Goal: Task Accomplishment & Management: Manage account settings

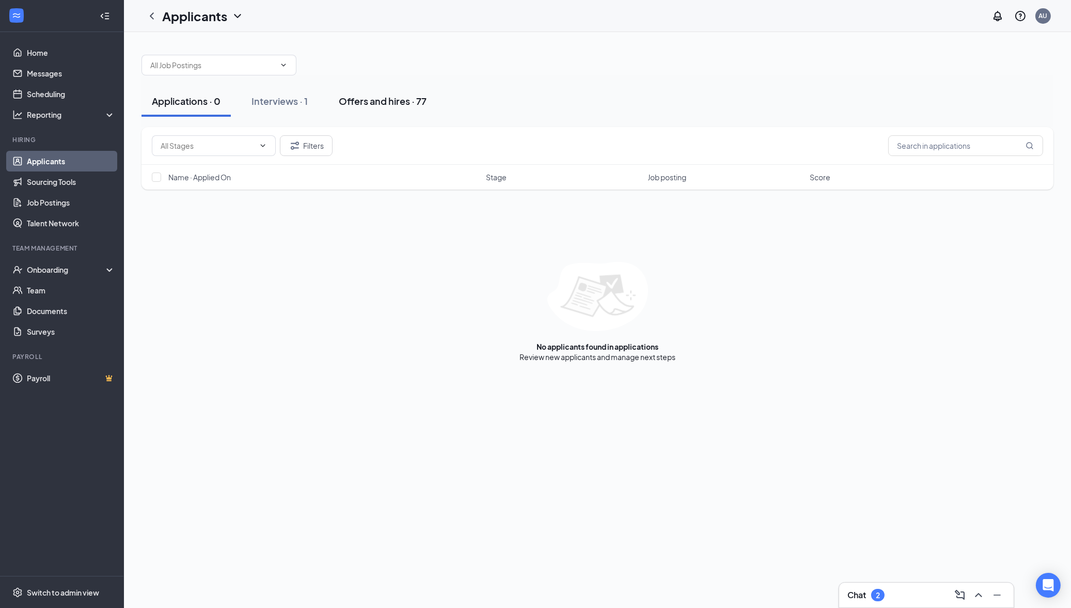
click at [383, 105] on div "Offers and hires · 77" at bounding box center [383, 101] width 88 height 13
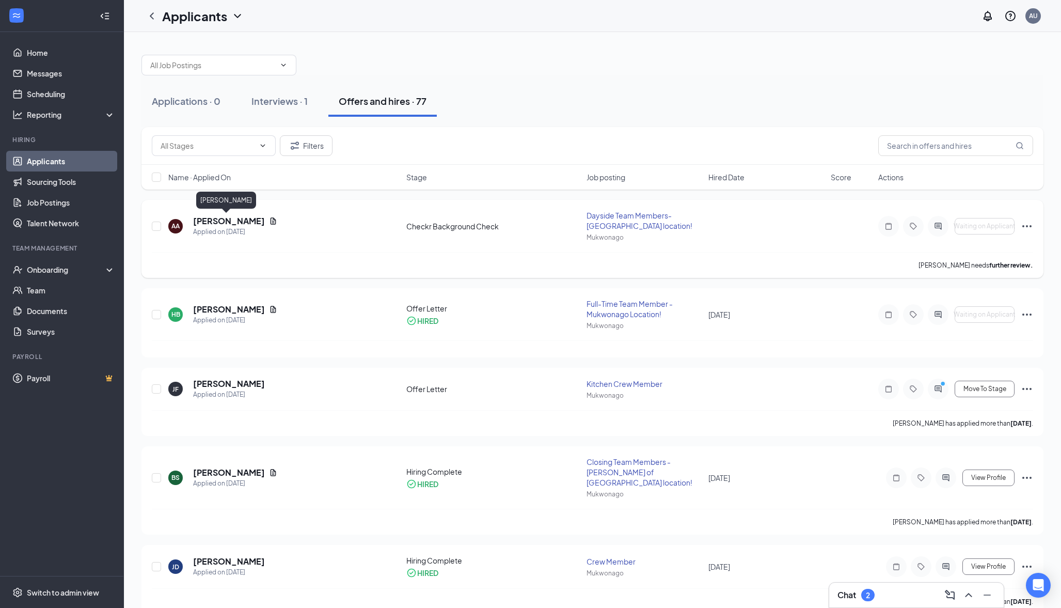
click at [232, 219] on h5 "[PERSON_NAME]" at bounding box center [229, 220] width 72 height 11
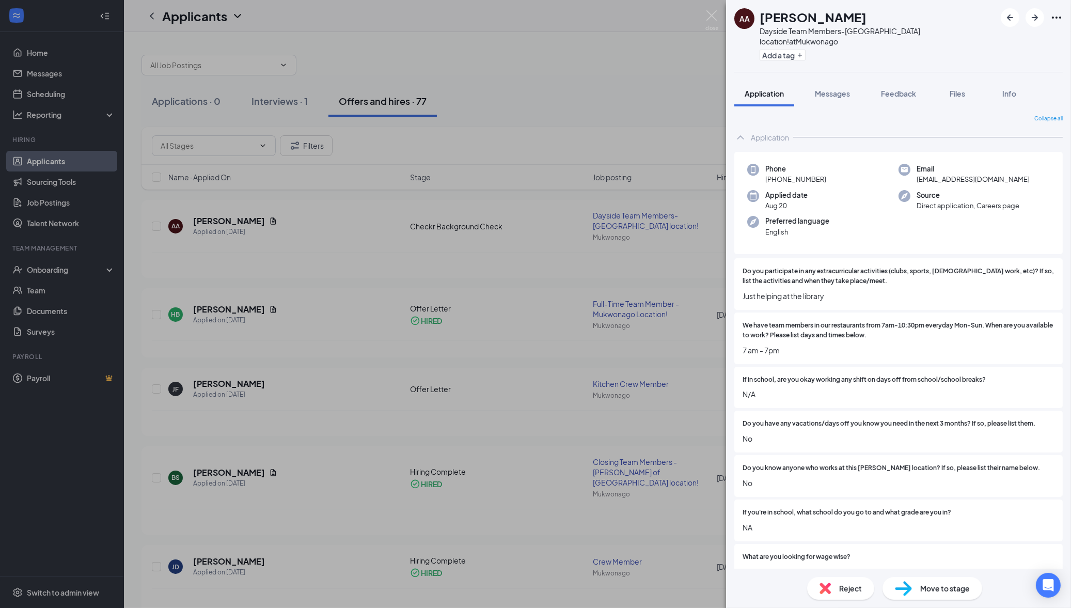
click at [1043, 83] on div "Application Messages Feedback Files Info" at bounding box center [898, 94] width 328 height 26
click at [710, 15] on img at bounding box center [711, 20] width 13 height 20
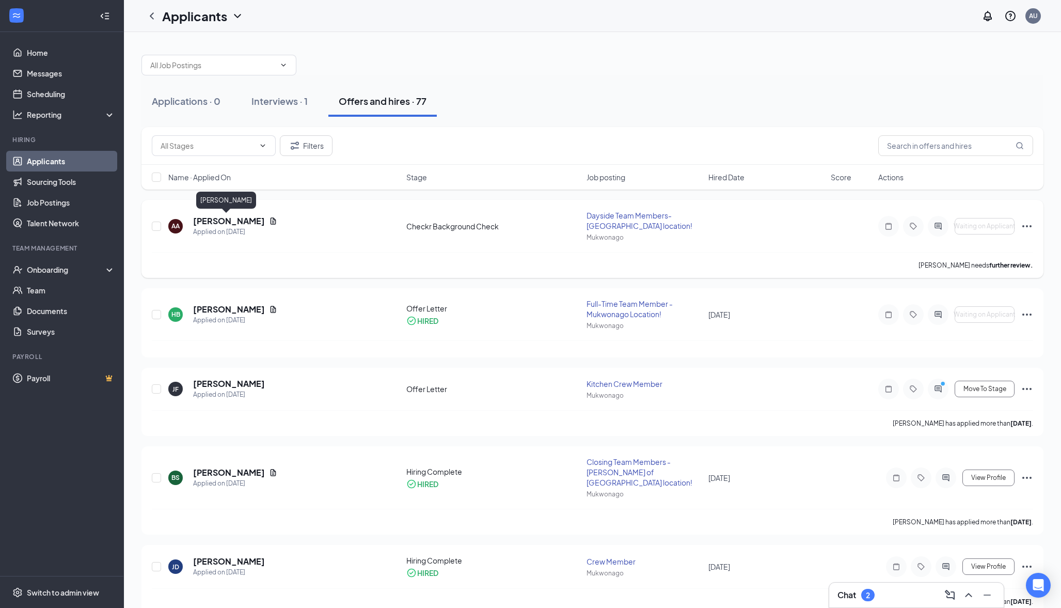
click at [230, 219] on h5 "[PERSON_NAME]" at bounding box center [229, 220] width 72 height 11
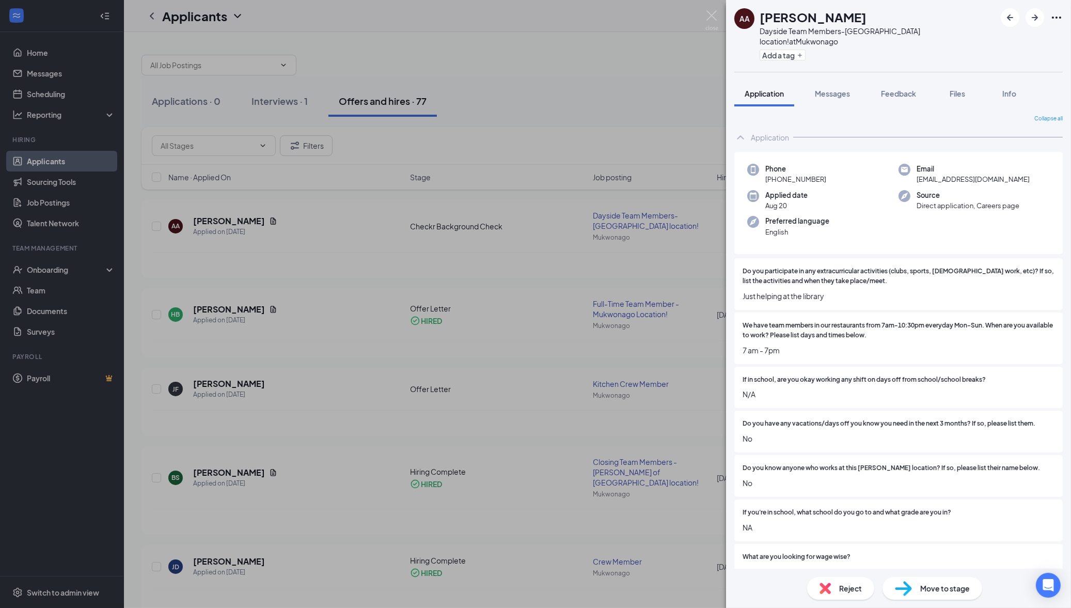
click at [1041, 81] on div "Application Messages Feedback Files Info" at bounding box center [898, 94] width 328 height 26
click at [478, 129] on div "AA [PERSON_NAME] Dayside Team Members-Mukwonago location! at Mukwonago Add a ta…" at bounding box center [535, 304] width 1071 height 608
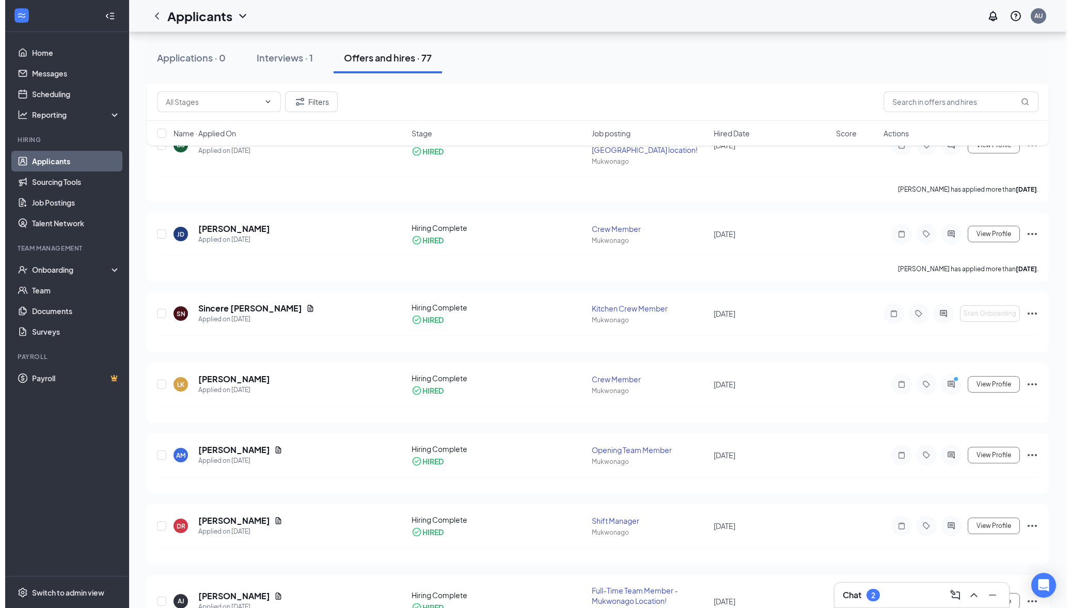
scroll to position [333, 0]
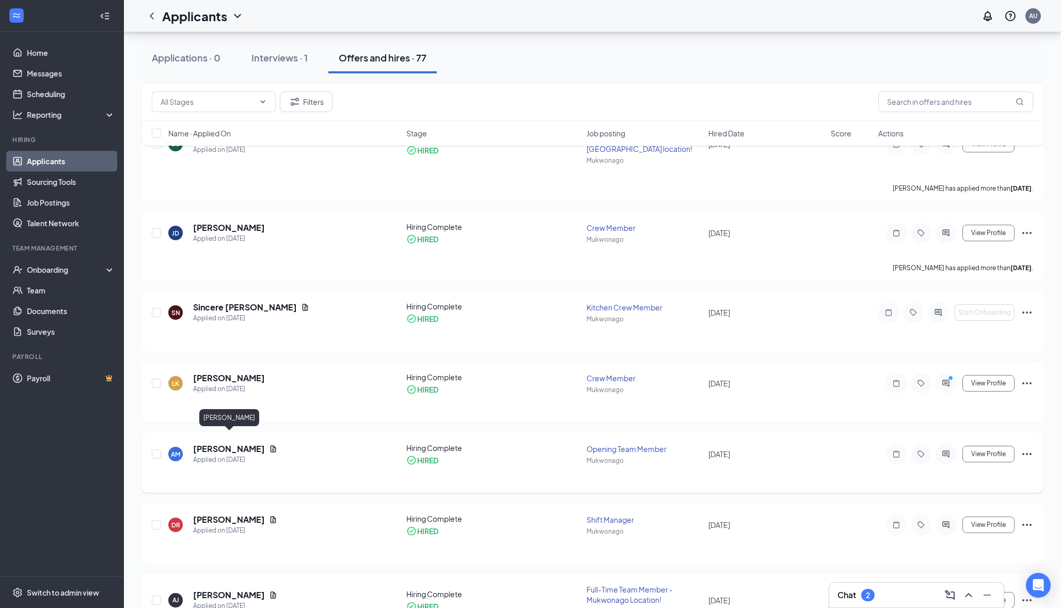
click at [234, 443] on h5 "[PERSON_NAME]" at bounding box center [229, 448] width 72 height 11
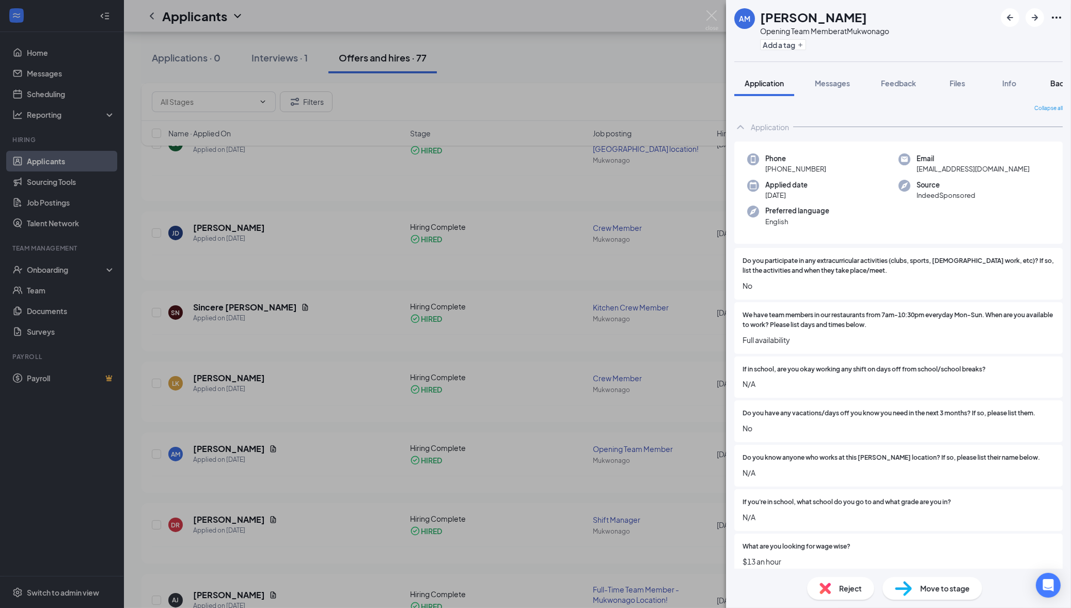
click at [1052, 83] on span "Background" at bounding box center [1071, 82] width 42 height 9
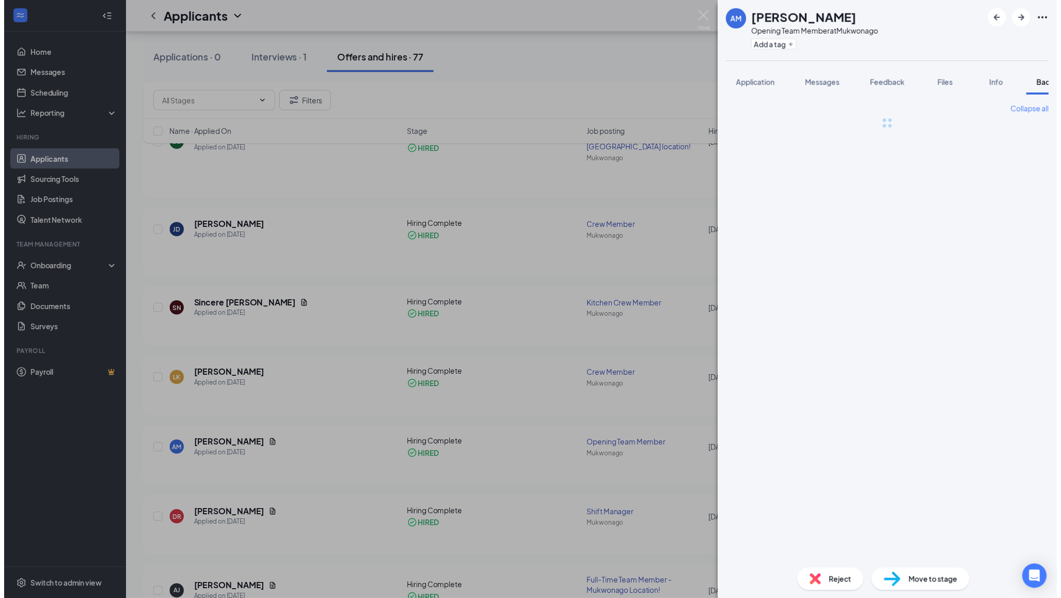
scroll to position [0, 42]
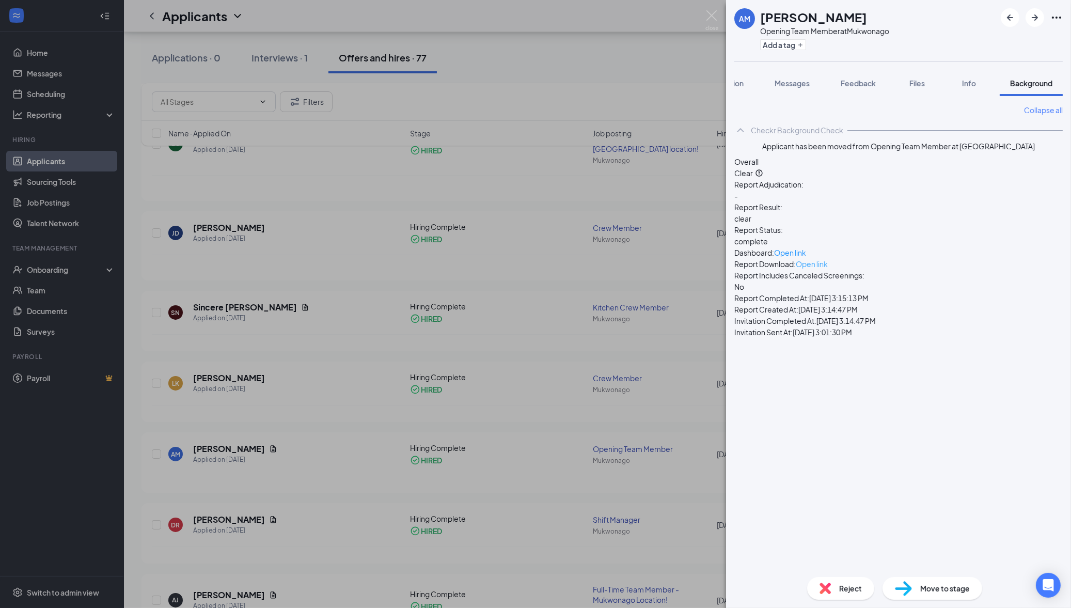
click at [828, 259] on span "Open link" at bounding box center [812, 263] width 32 height 9
click at [806, 248] on span "Open link" at bounding box center [790, 252] width 32 height 9
click at [706, 24] on img at bounding box center [711, 20] width 13 height 20
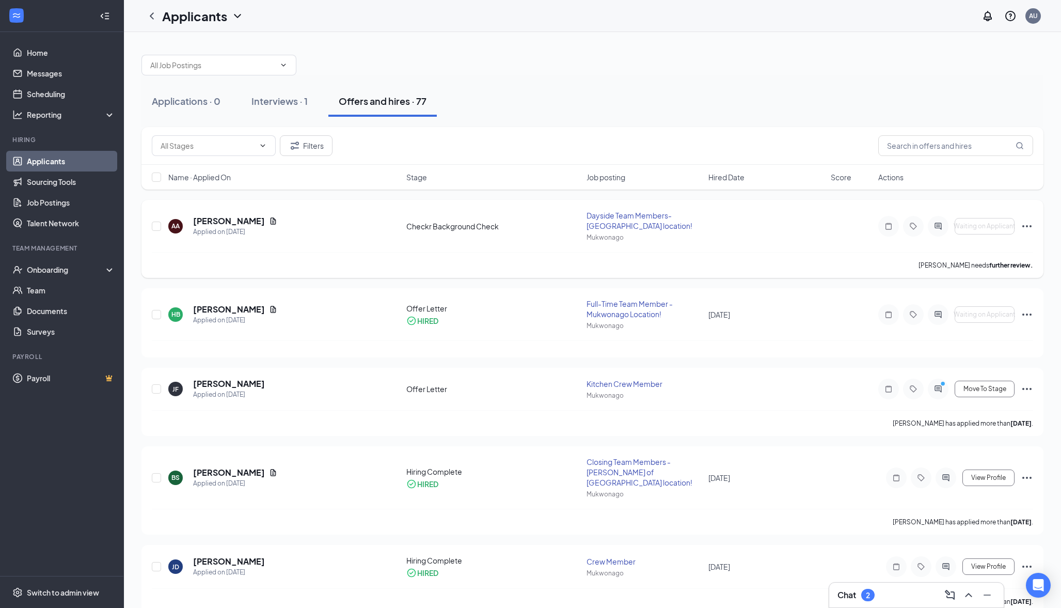
click at [1029, 230] on icon "Ellipses" at bounding box center [1027, 226] width 12 height 12
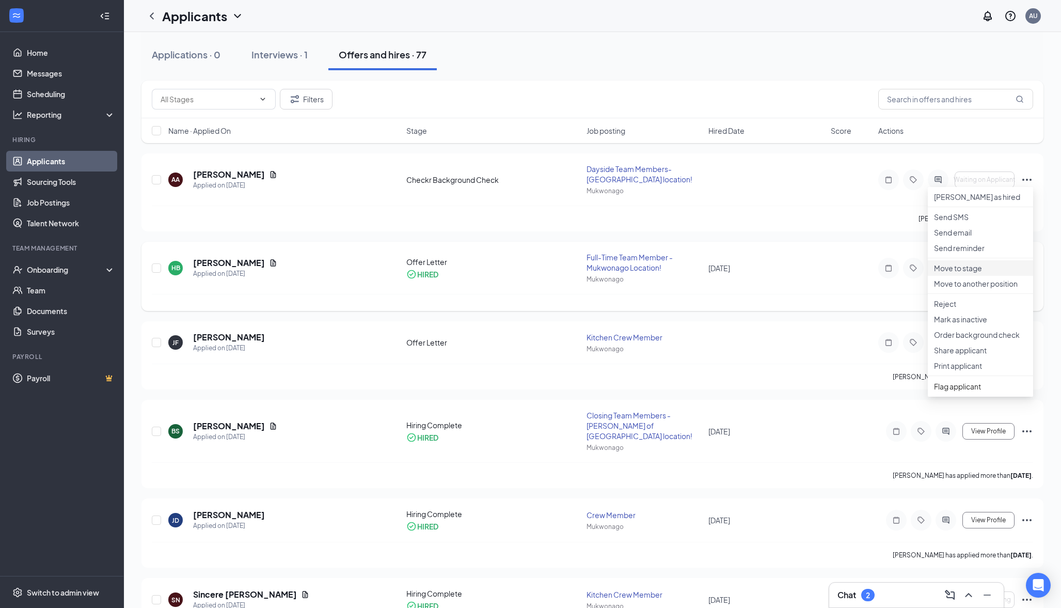
scroll to position [97, 0]
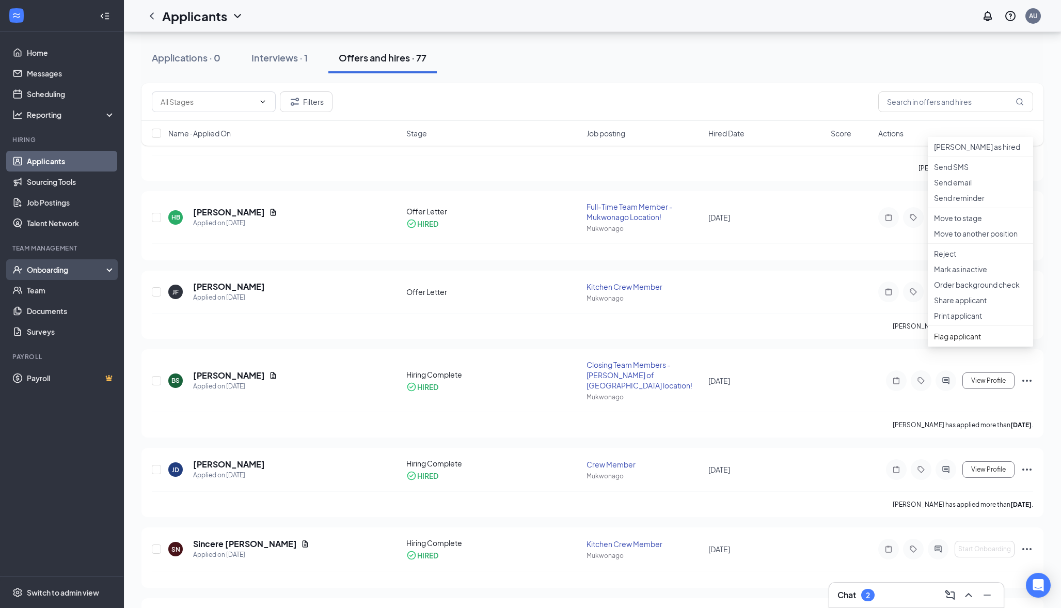
click at [55, 261] on div "Onboarding" at bounding box center [62, 269] width 124 height 21
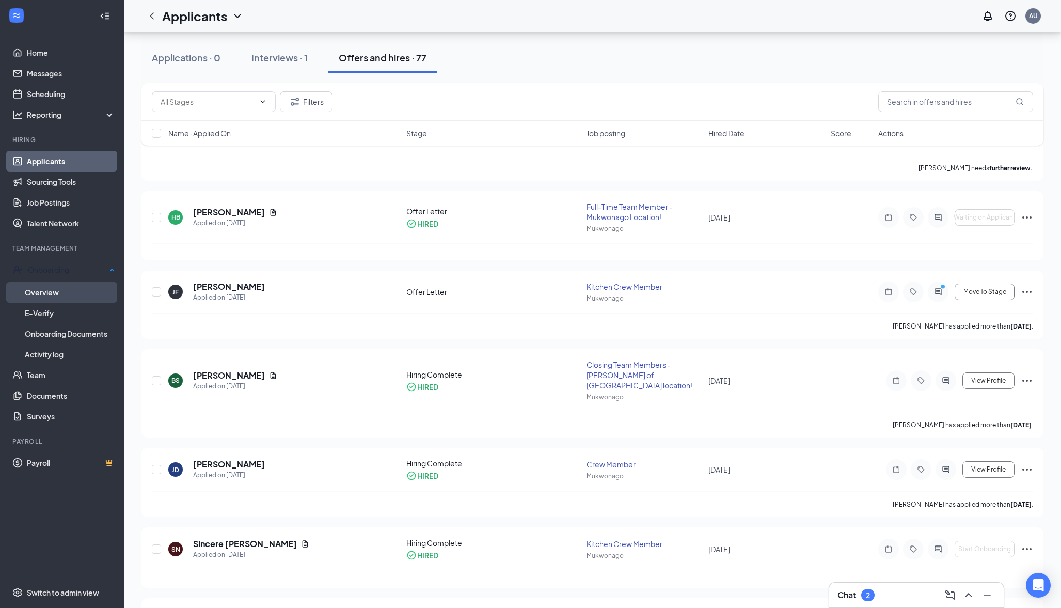
click at [73, 285] on link "Overview" at bounding box center [70, 292] width 90 height 21
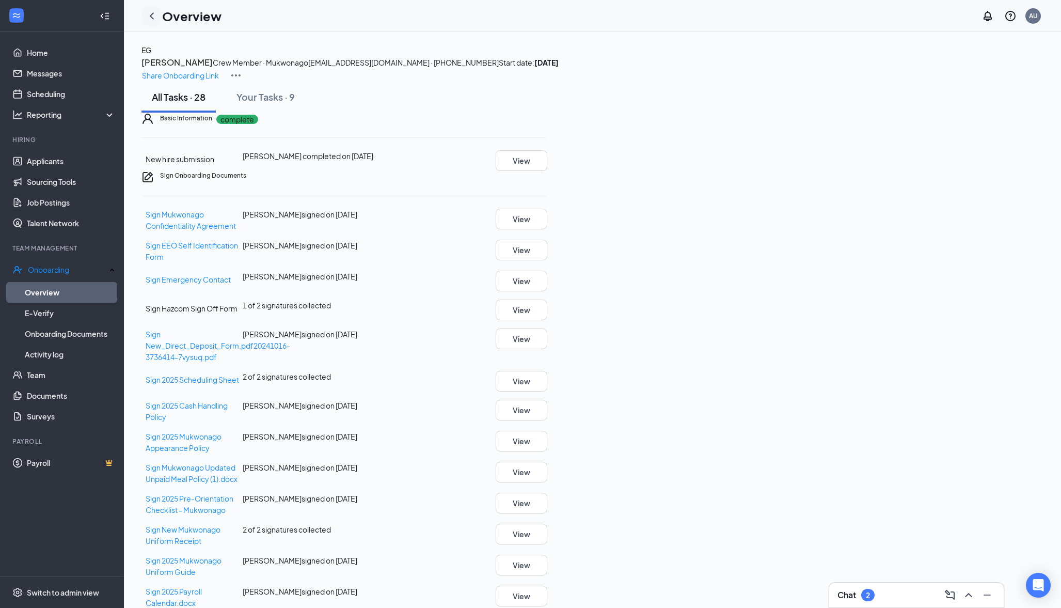
click at [148, 15] on icon "ChevronLeft" at bounding box center [152, 16] width 12 height 12
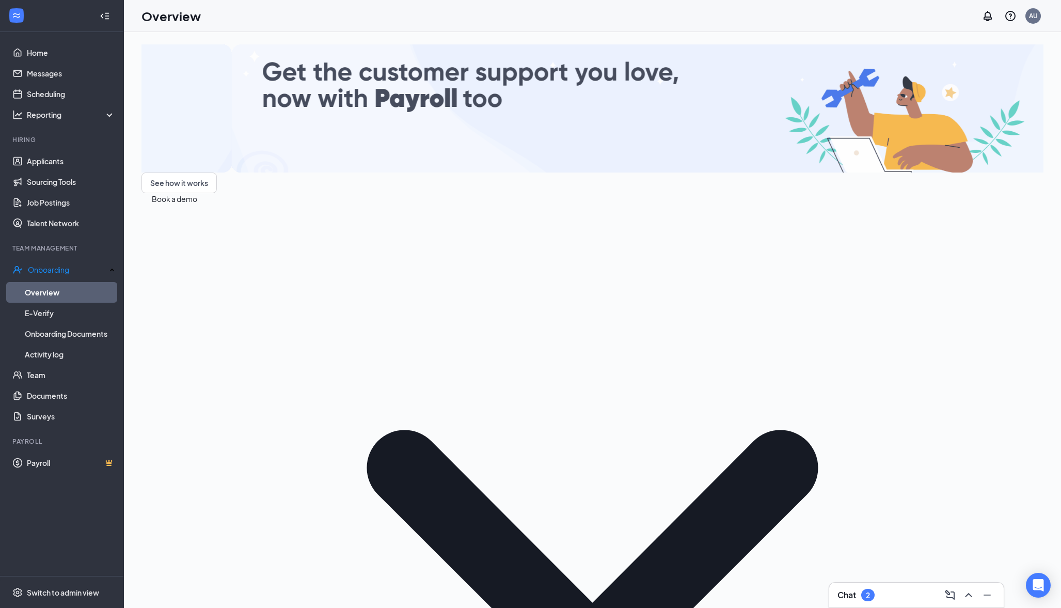
drag, startPoint x: 152, startPoint y: 452, endPoint x: 152, endPoint y: 410, distance: 42.9
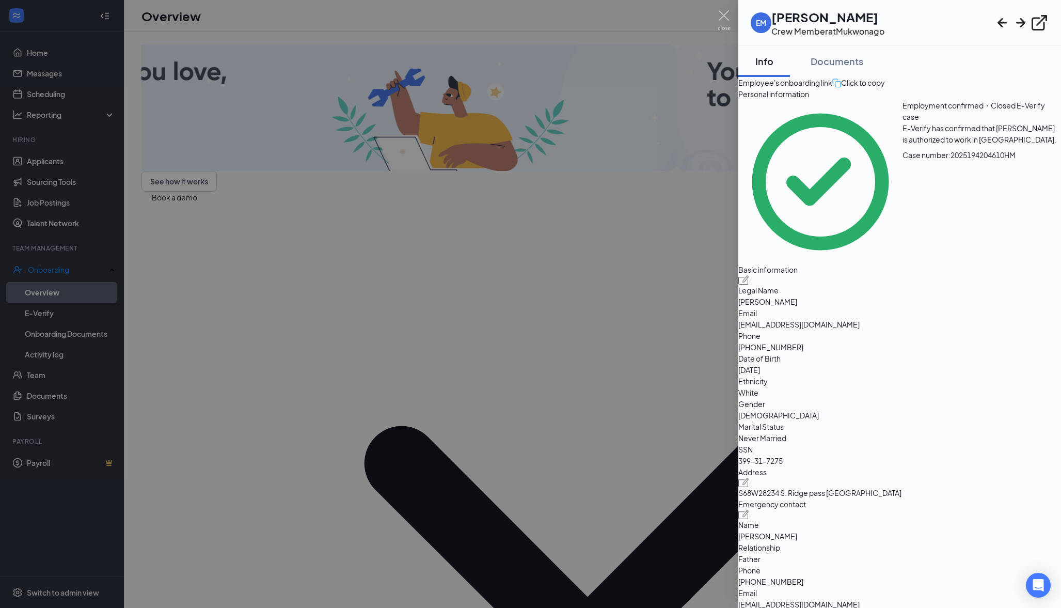
click at [451, 415] on div at bounding box center [530, 304] width 1061 height 608
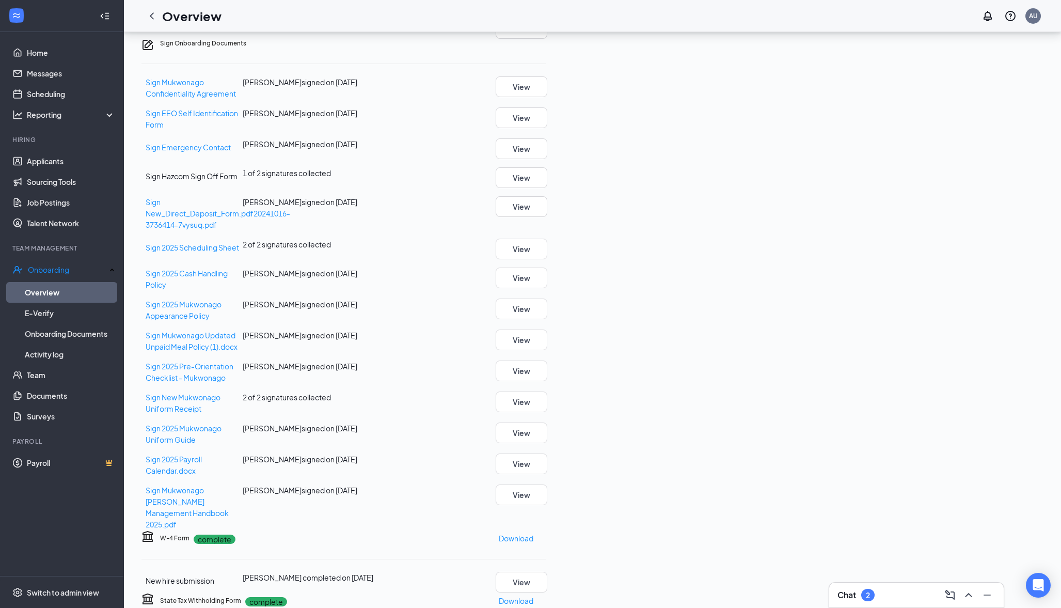
scroll to position [126, 0]
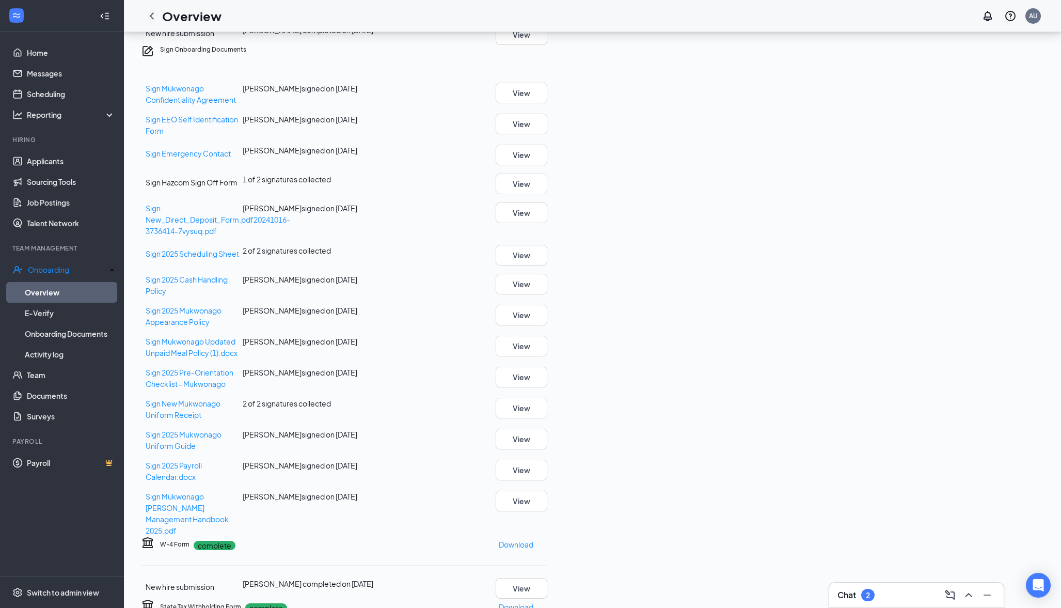
click at [897, 602] on div "Chat 2" at bounding box center [917, 595] width 158 height 17
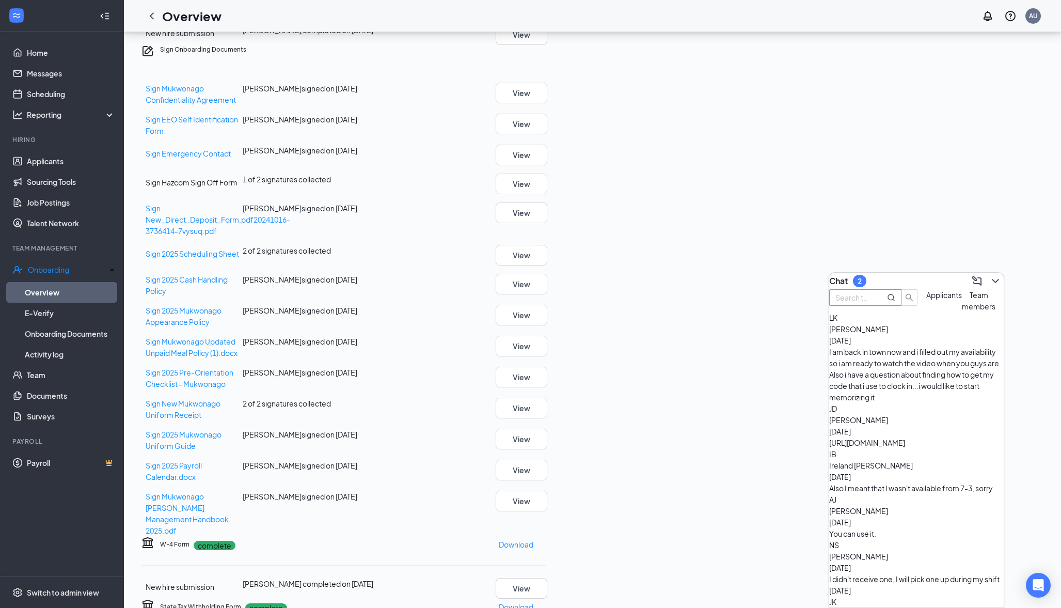
click at [860, 303] on input "text" at bounding box center [854, 297] width 37 height 11
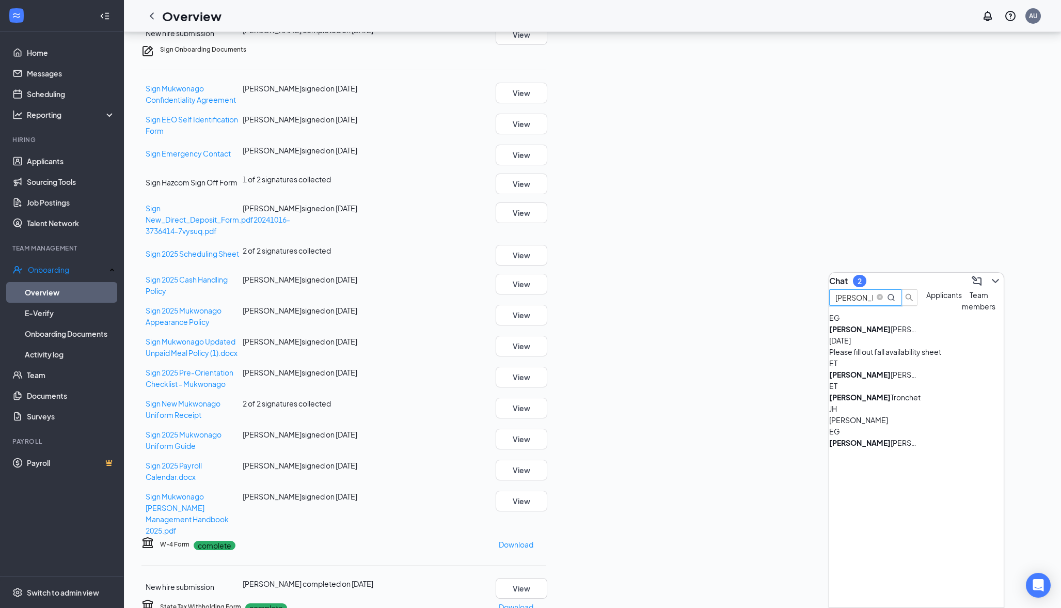
type input "[PERSON_NAME]"
click at [839, 323] on div "EG" at bounding box center [916, 317] width 175 height 11
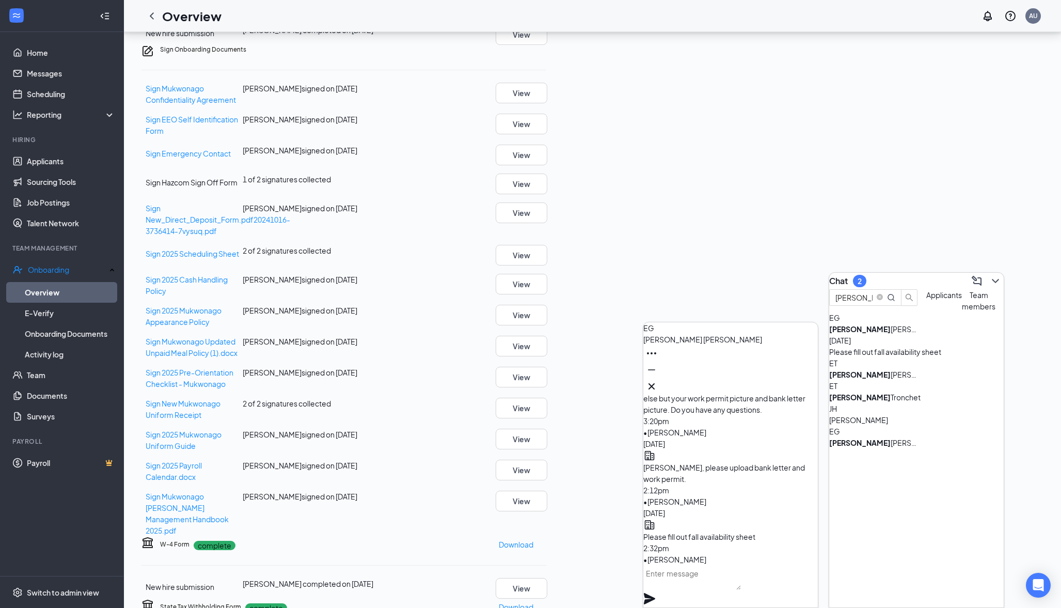
click at [668, 585] on textarea at bounding box center [692, 577] width 98 height 25
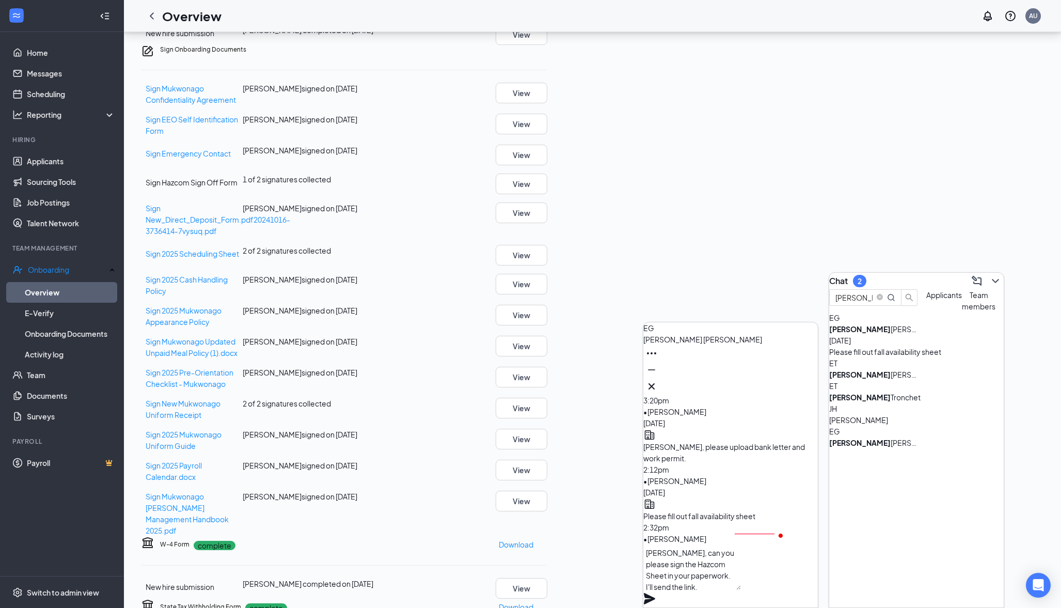
type textarea "[PERSON_NAME], can you please sign the Hazcom Sheet in your paperwork. I'll sen…"
click at [655, 593] on icon "Plane" at bounding box center [649, 598] width 11 height 11
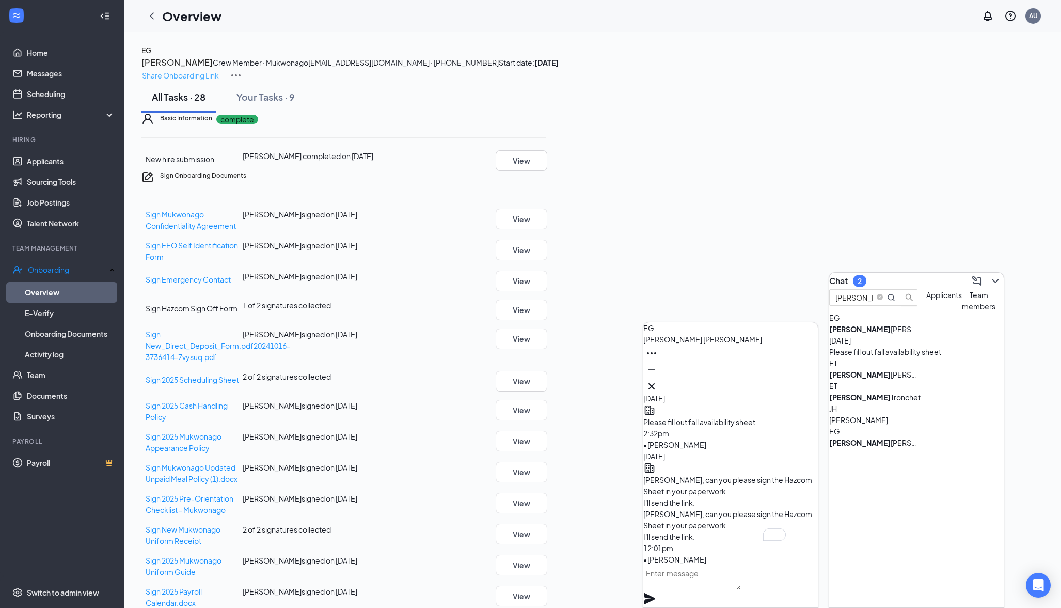
click at [219, 70] on p "Share Onboarding Link" at bounding box center [180, 75] width 77 height 11
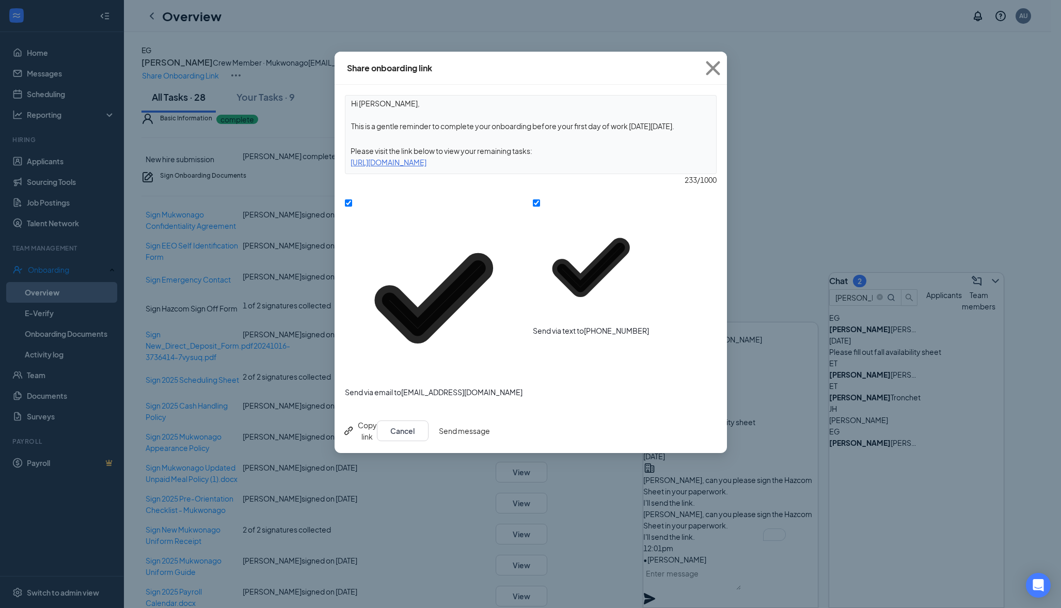
drag, startPoint x: 614, startPoint y: 156, endPoint x: 347, endPoint y: 165, distance: 267.1
click at [347, 165] on div "[URL][DOMAIN_NAME]" at bounding box center [530, 161] width 371 height 11
copy div "[URL][DOMAIN_NAME]"
drag, startPoint x: 671, startPoint y: 583, endPoint x: 671, endPoint y: 577, distance: 5.7
click at [671, 577] on div "Share onboarding link Hi [PERSON_NAME], This is a gentle reminder to complete y…" at bounding box center [530, 304] width 1061 height 608
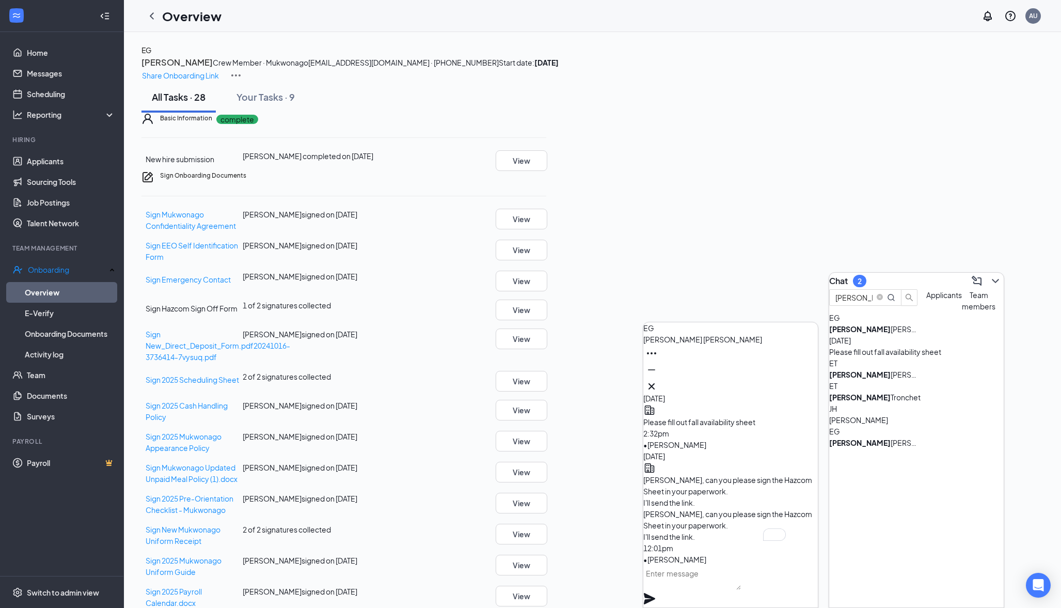
click at [673, 590] on textarea "To enrich screen reader interactions, please activate Accessibility in Grammarl…" at bounding box center [692, 577] width 98 height 25
paste textarea "[URL][DOMAIN_NAME]"
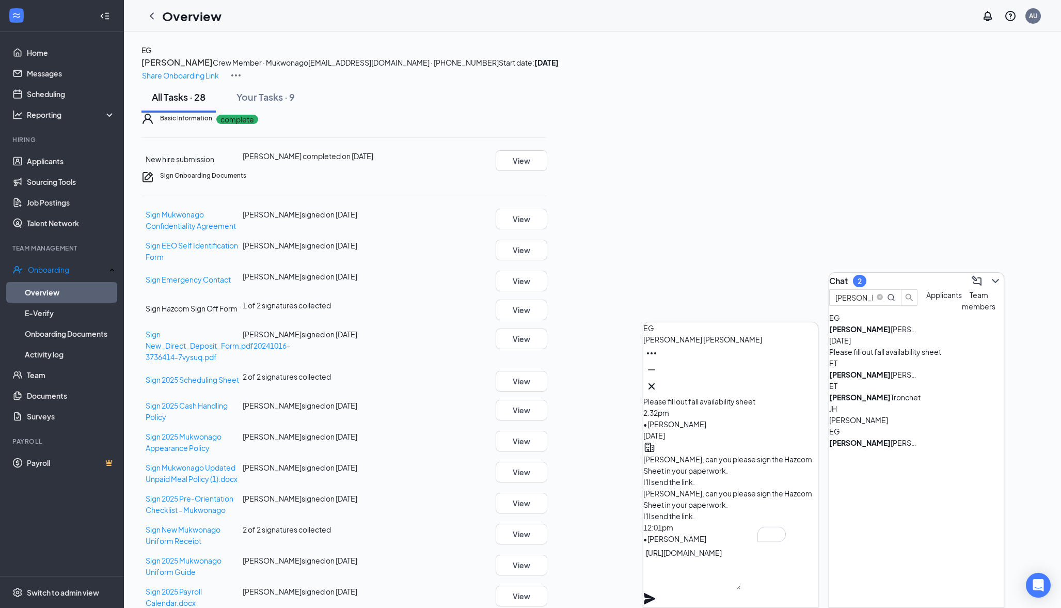
type textarea "[URL][DOMAIN_NAME]"
click at [655, 593] on icon "Plane" at bounding box center [649, 598] width 11 height 11
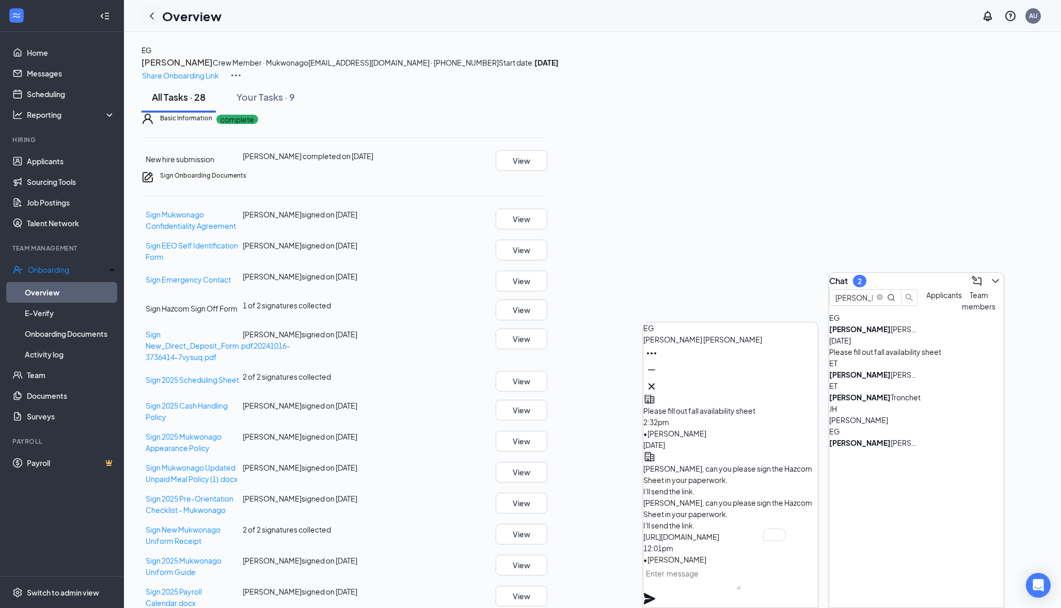
click at [152, 19] on icon "ChevronLeft" at bounding box center [152, 16] width 12 height 12
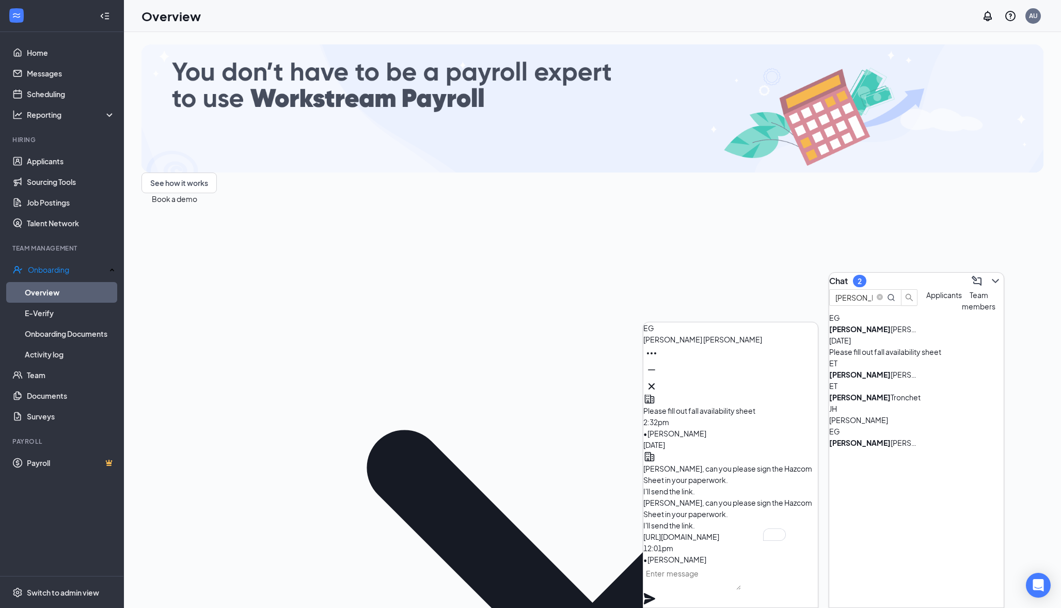
click at [993, 284] on button at bounding box center [995, 281] width 17 height 17
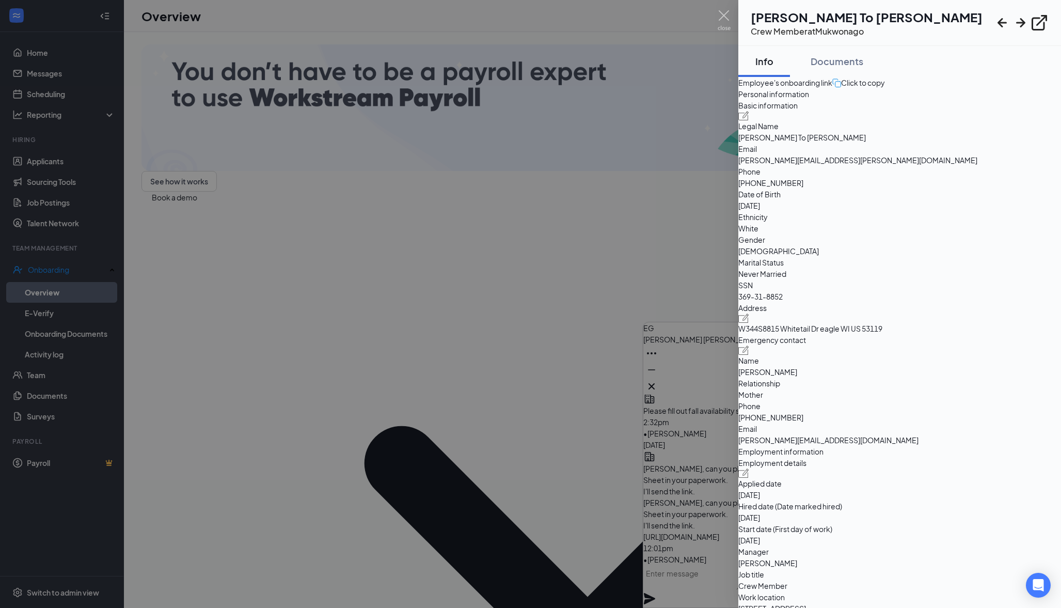
click at [181, 289] on div at bounding box center [530, 304] width 1061 height 608
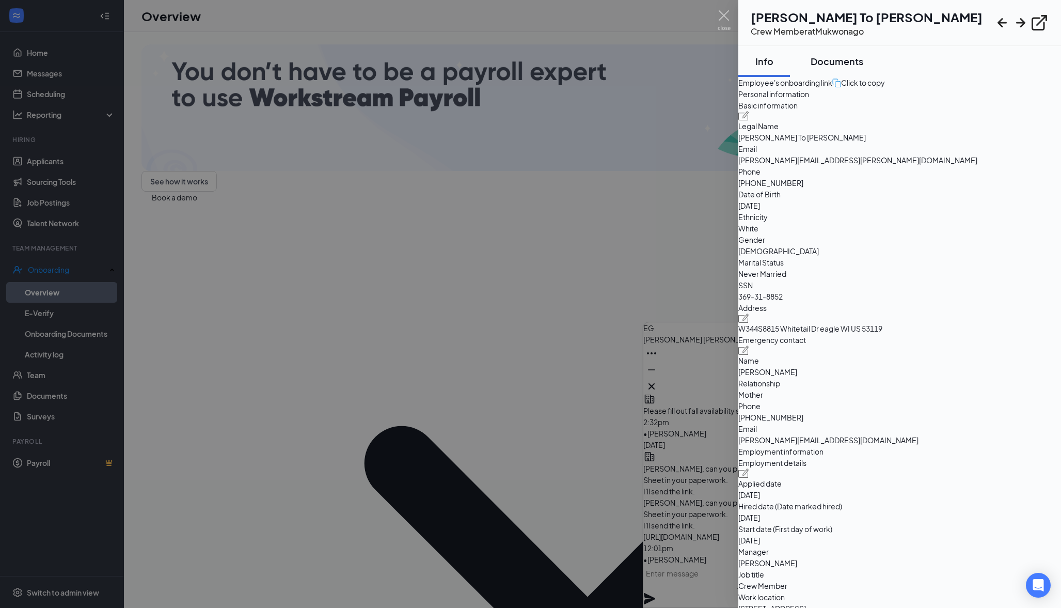
click at [844, 55] on div "Documents" at bounding box center [837, 61] width 53 height 13
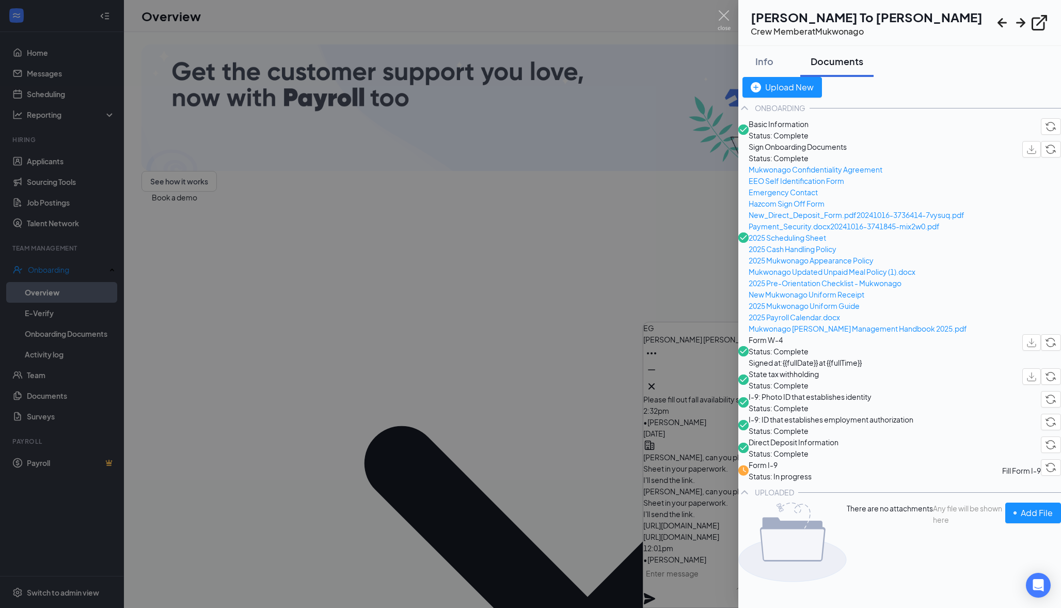
scroll to position [100, 0]
click at [286, 406] on div at bounding box center [530, 304] width 1061 height 608
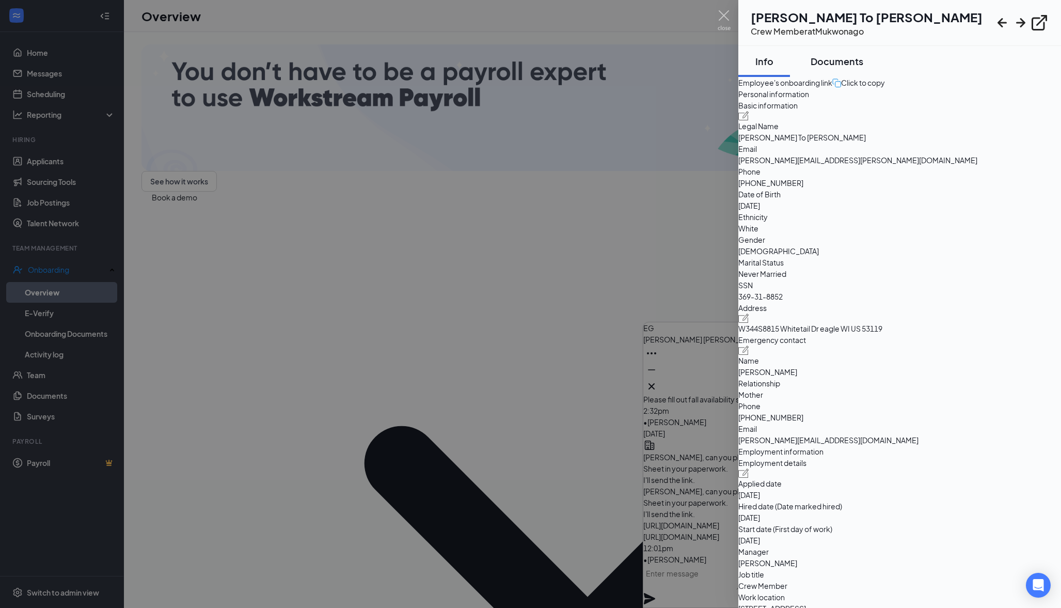
click at [852, 59] on div "Documents" at bounding box center [837, 61] width 53 height 13
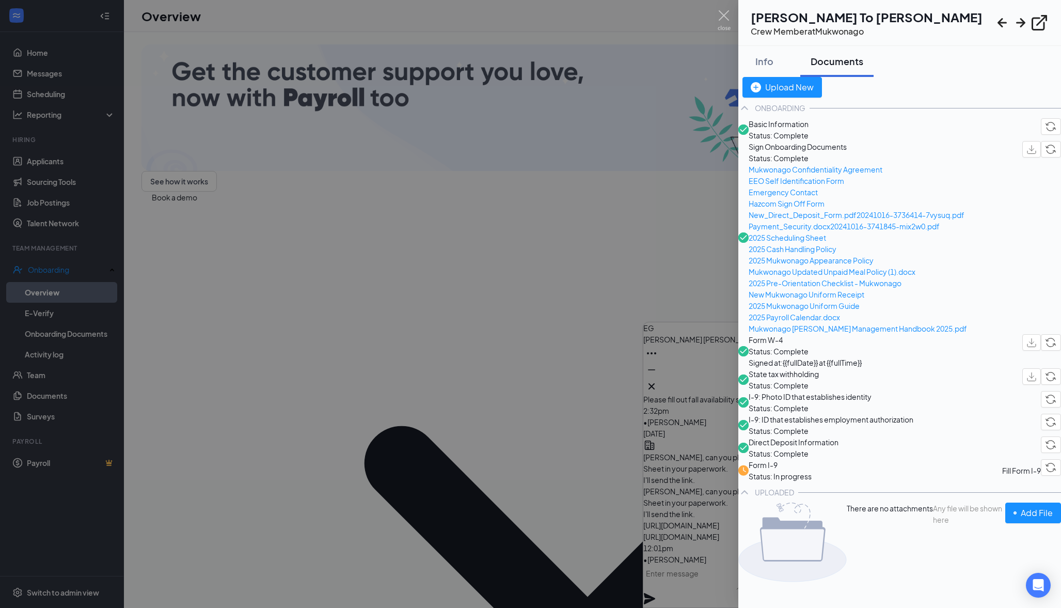
scroll to position [150, 0]
click at [795, 391] on span "I-9: Photo ID that establishes identity" at bounding box center [810, 396] width 123 height 11
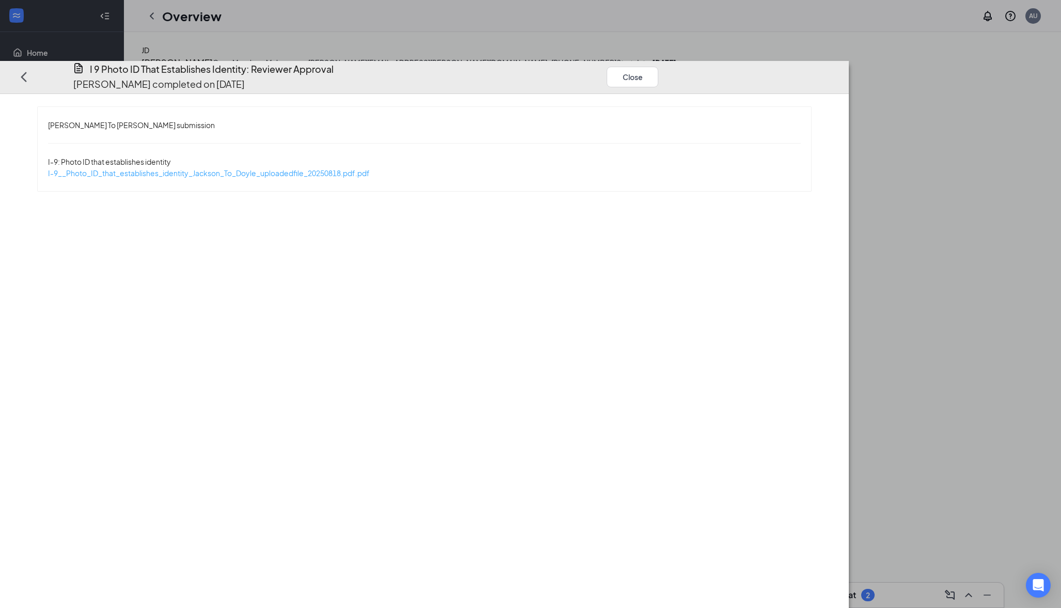
click at [370, 168] on span "I-9__Photo_ID_that_establishes_identity_Jackson_To_Doyle_uploadedfile_20250818.…" at bounding box center [209, 172] width 322 height 9
click at [658, 66] on button "Close" at bounding box center [633, 76] width 52 height 21
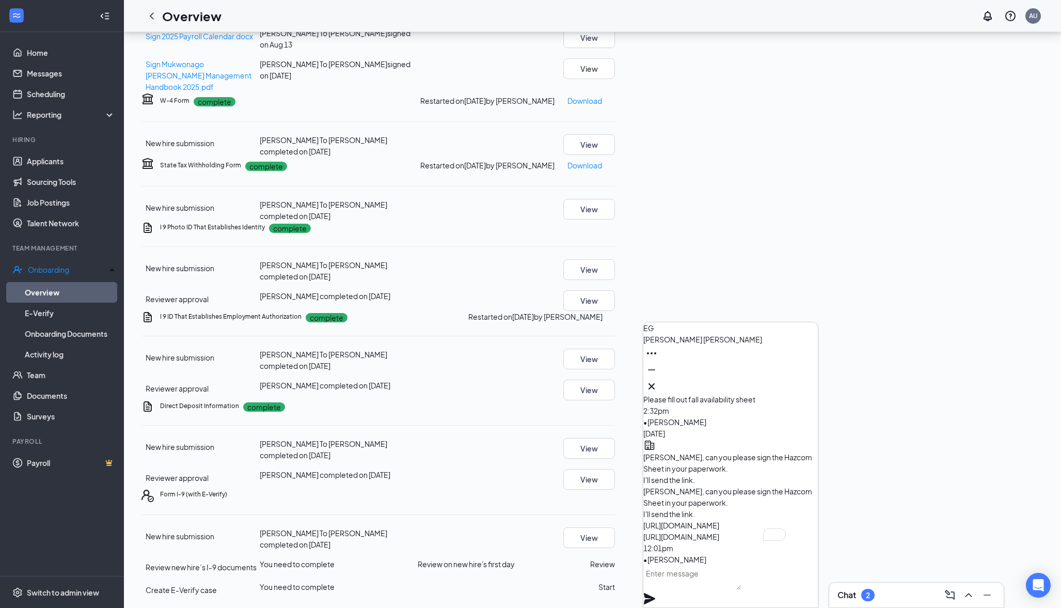
scroll to position [623, 0]
click at [615, 155] on button "View" at bounding box center [589, 144] width 52 height 21
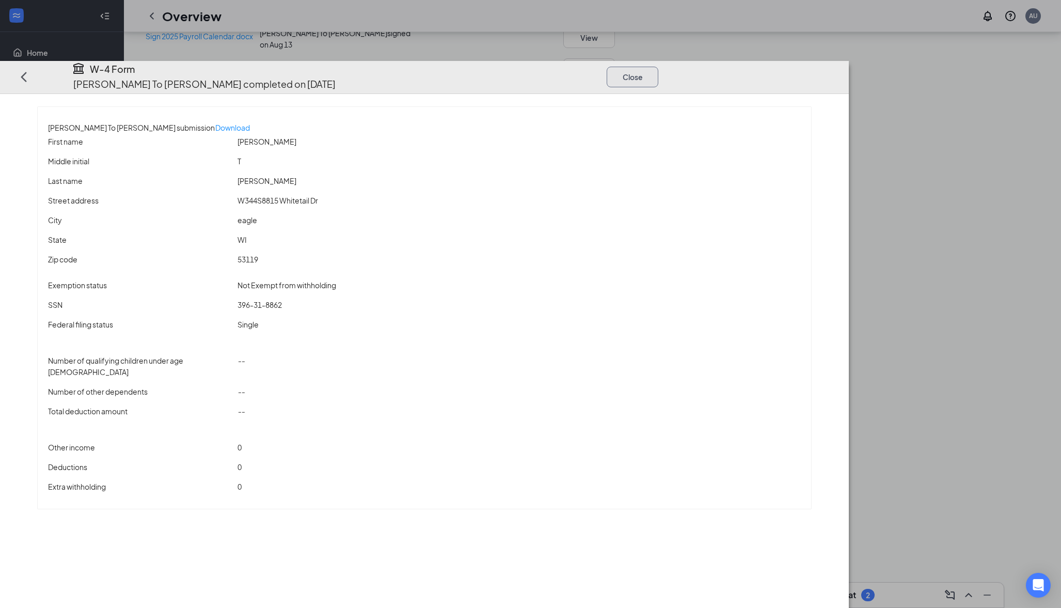
click at [658, 66] on button "Close" at bounding box center [633, 76] width 52 height 21
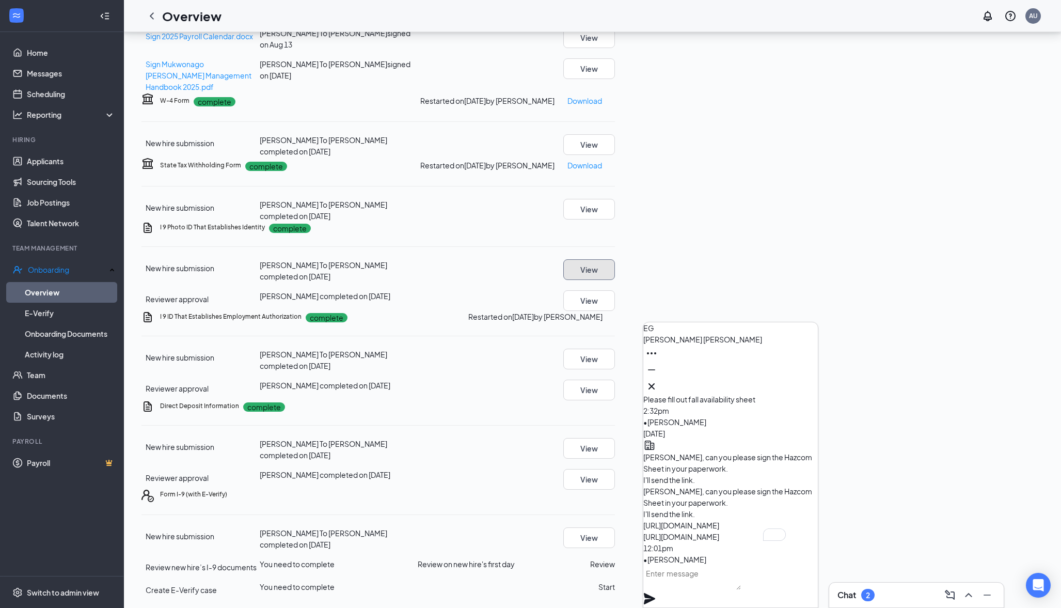
click at [615, 280] on button "View" at bounding box center [589, 269] width 52 height 21
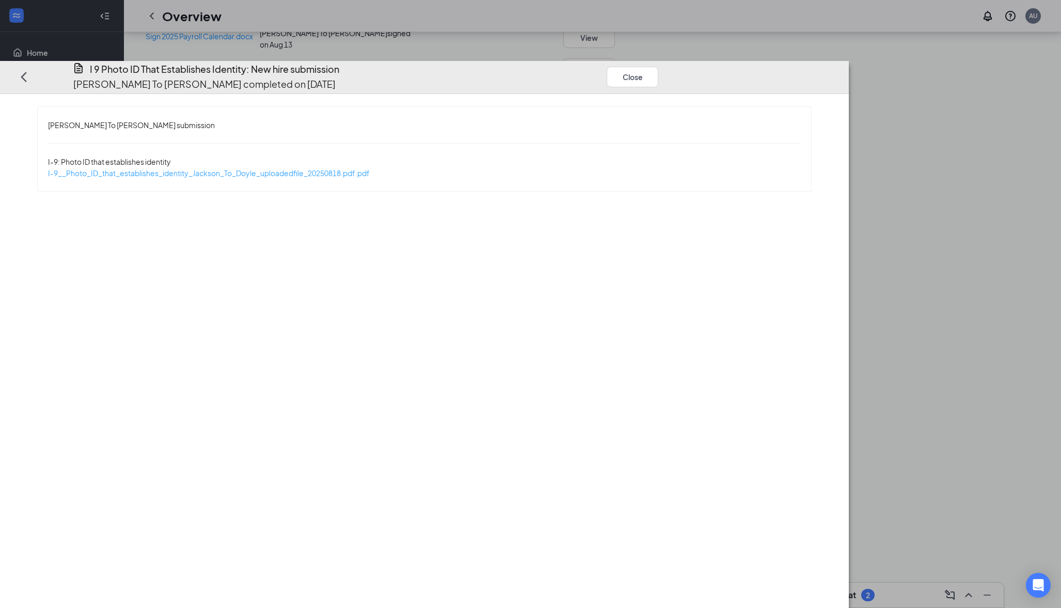
click at [307, 168] on span "I-9__Photo_ID_that_establishes_identity_Jackson_To_Doyle_uploadedfile_20250818.…" at bounding box center [209, 172] width 322 height 9
click at [658, 66] on button "Close" at bounding box center [633, 76] width 52 height 21
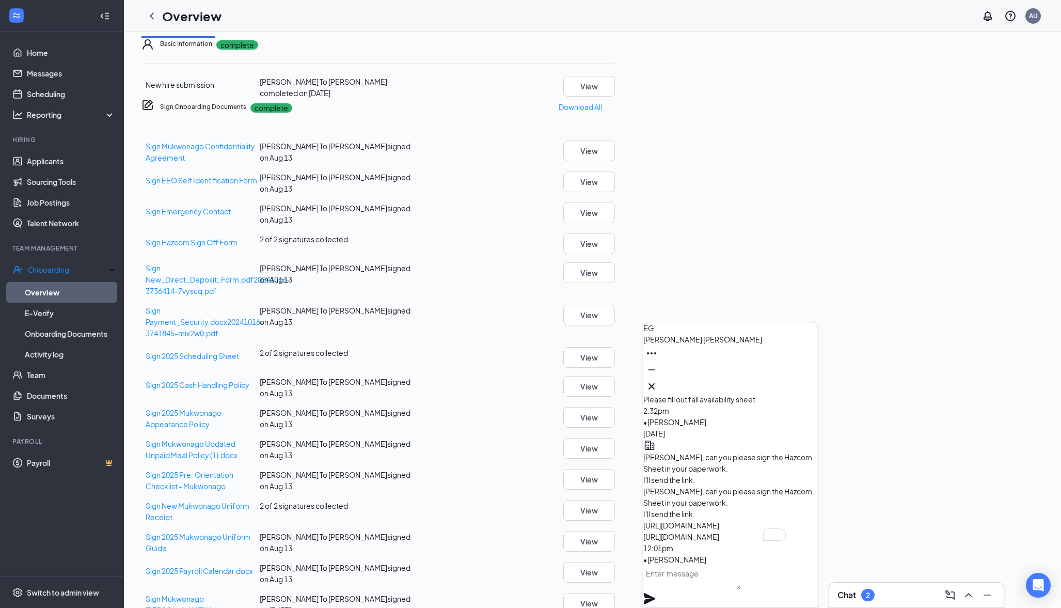
scroll to position [0, 0]
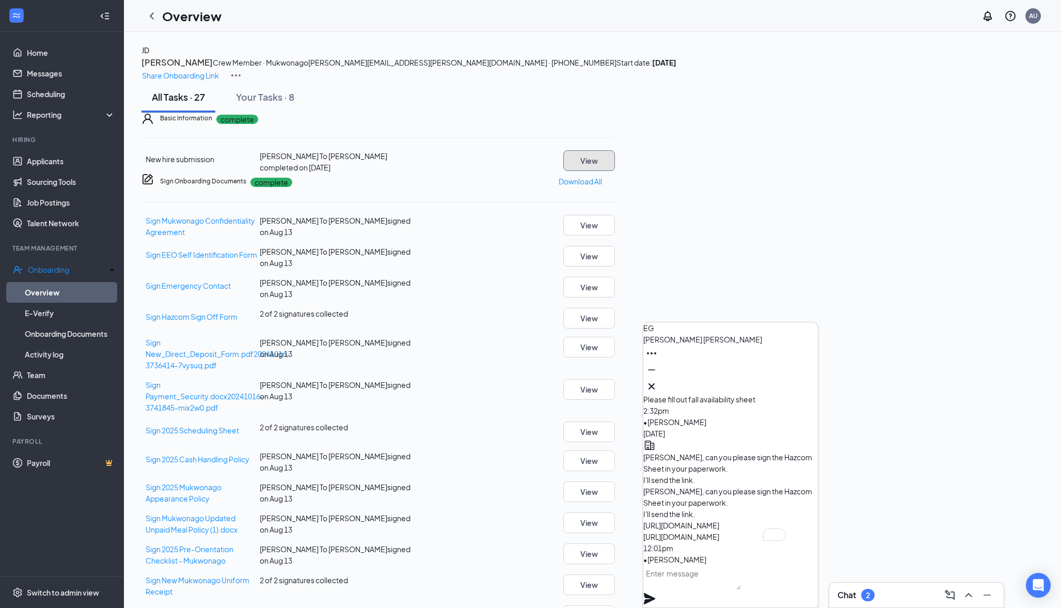
click at [615, 171] on button "View" at bounding box center [589, 160] width 52 height 21
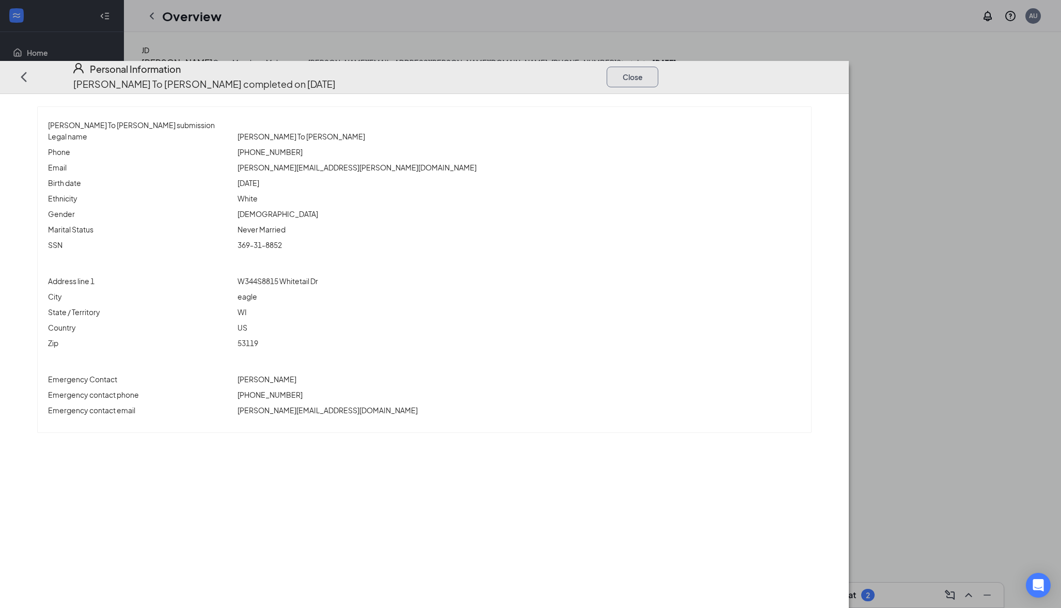
click at [658, 66] on button "Close" at bounding box center [633, 76] width 52 height 21
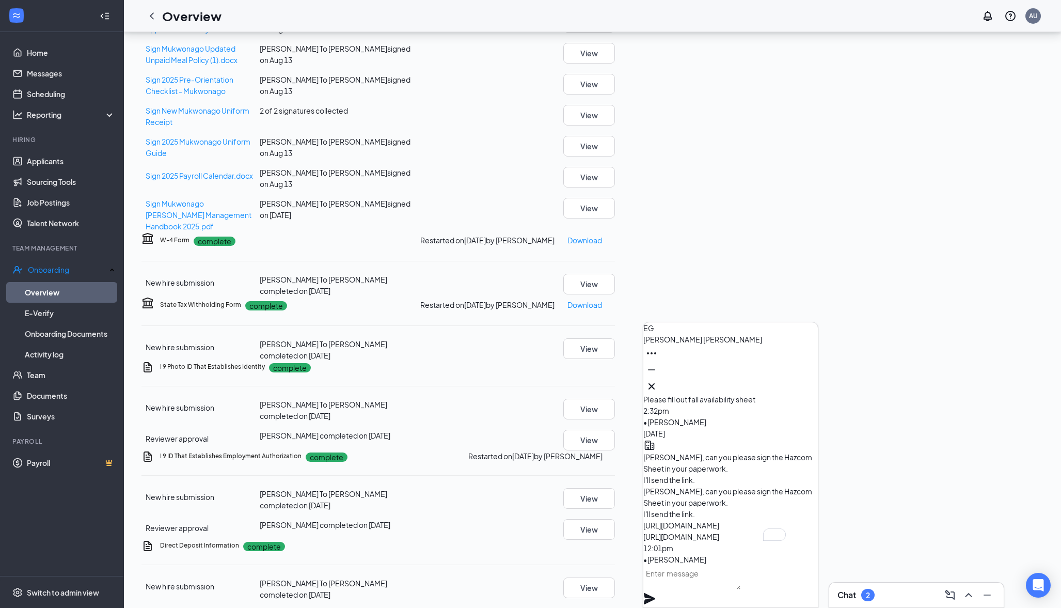
scroll to position [474, 0]
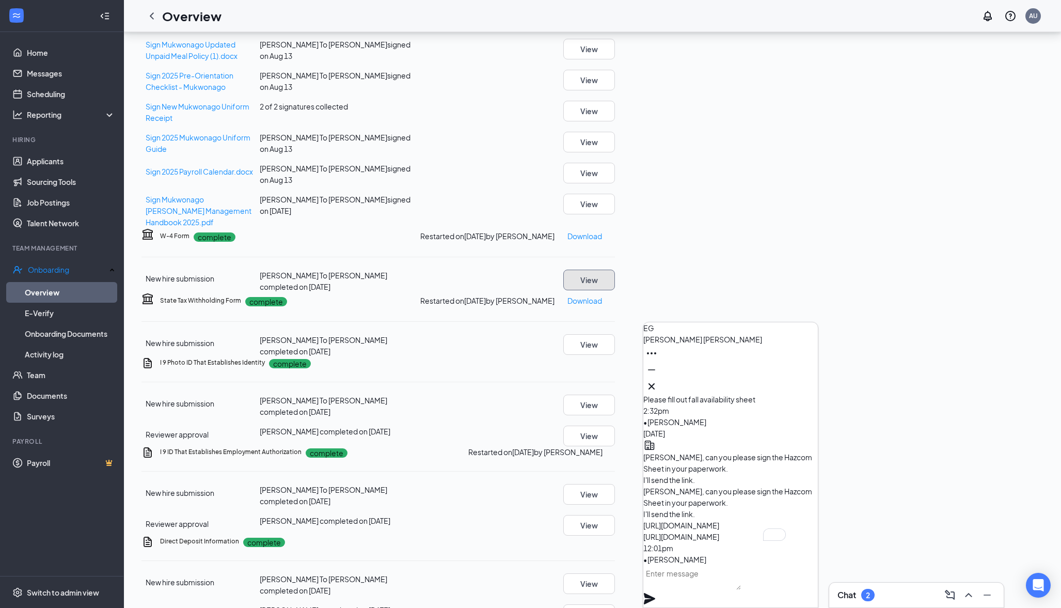
click at [615, 290] on button "View" at bounding box center [589, 280] width 52 height 21
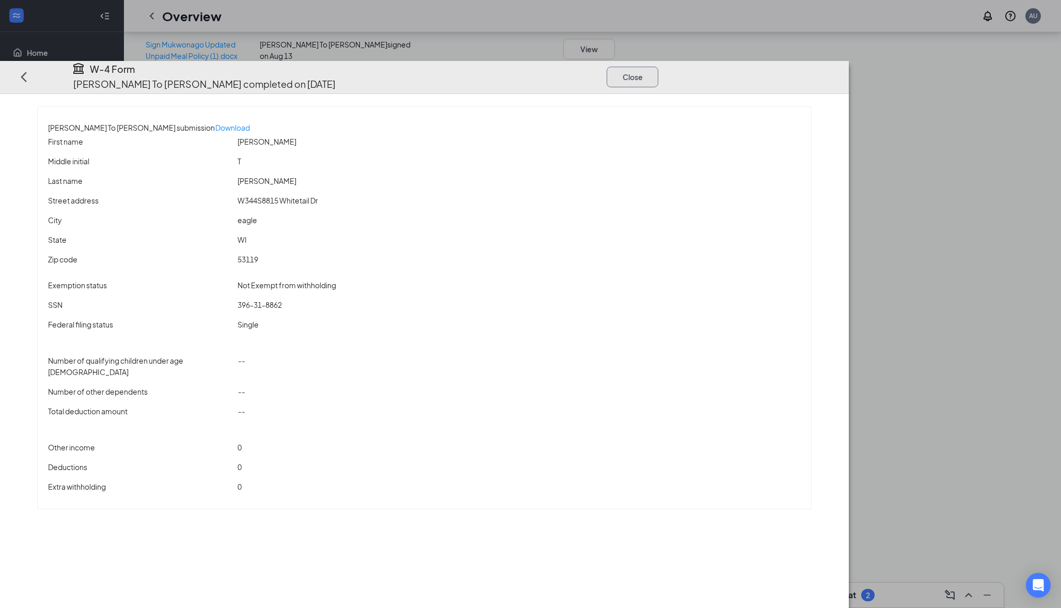
click at [658, 66] on button "Close" at bounding box center [633, 76] width 52 height 21
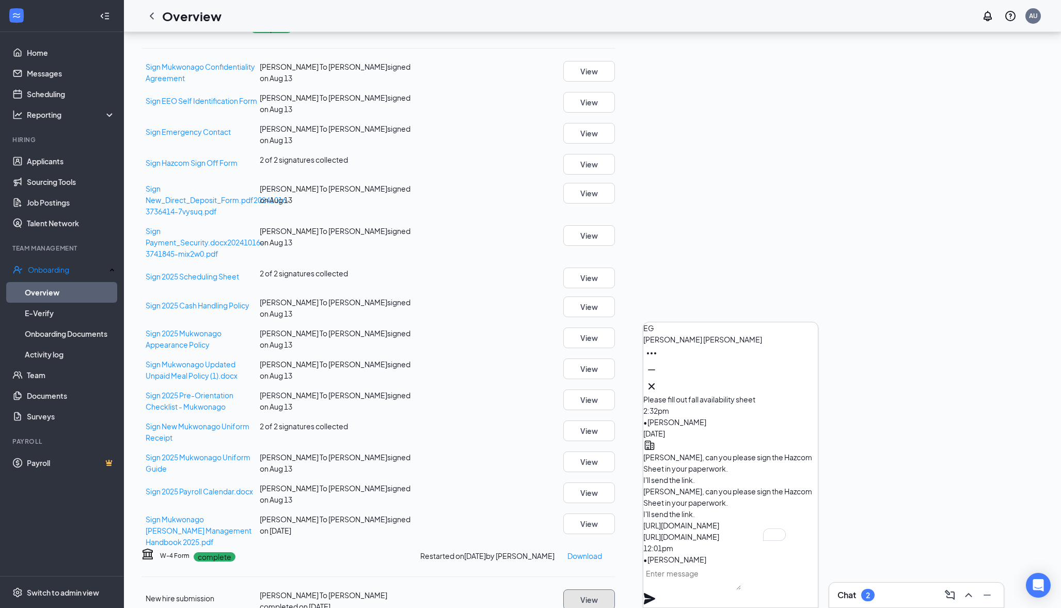
scroll to position [0, 0]
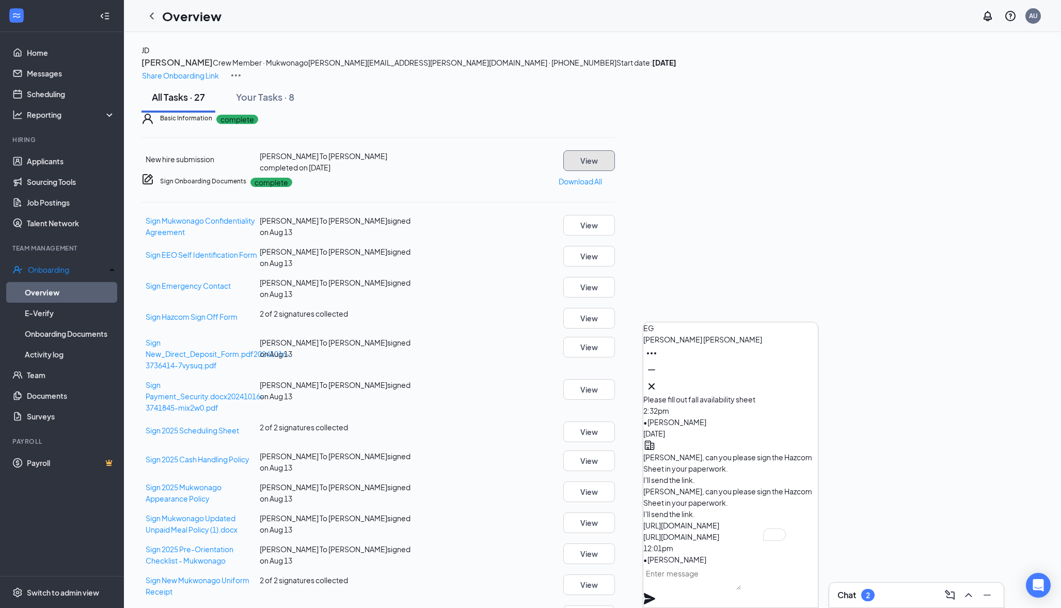
click at [615, 171] on button "View" at bounding box center [589, 160] width 52 height 21
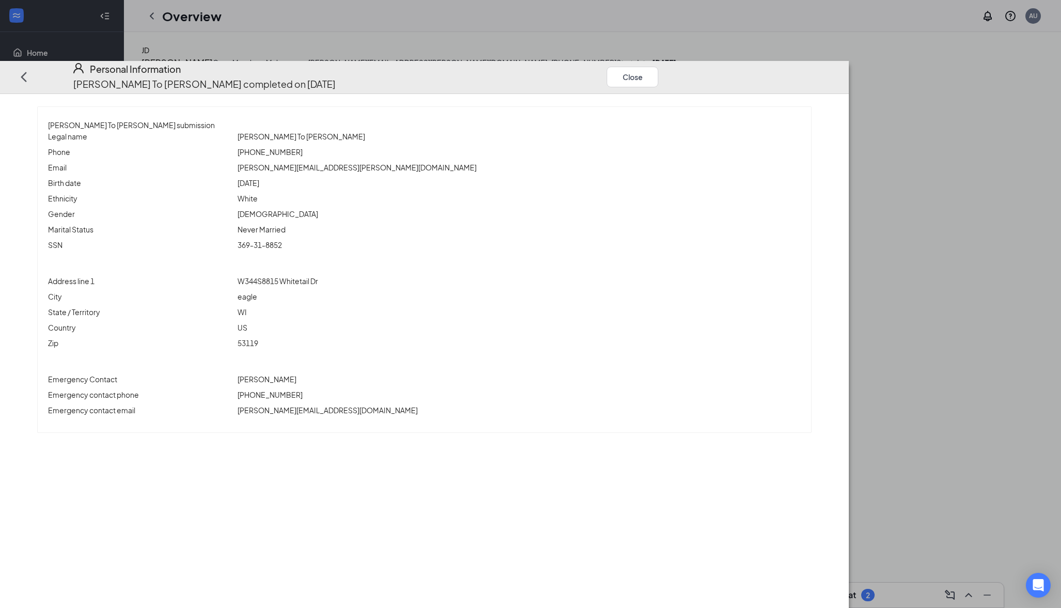
click at [669, 76] on icon "Ellipses" at bounding box center [669, 76] width 0 height 0
click at [832, 187] on div "[PERSON_NAME] To [PERSON_NAME] submission Legal name [PERSON_NAME] To [PERSON_N…" at bounding box center [425, 269] width 816 height 326
click at [658, 66] on button "Close" at bounding box center [633, 76] width 52 height 21
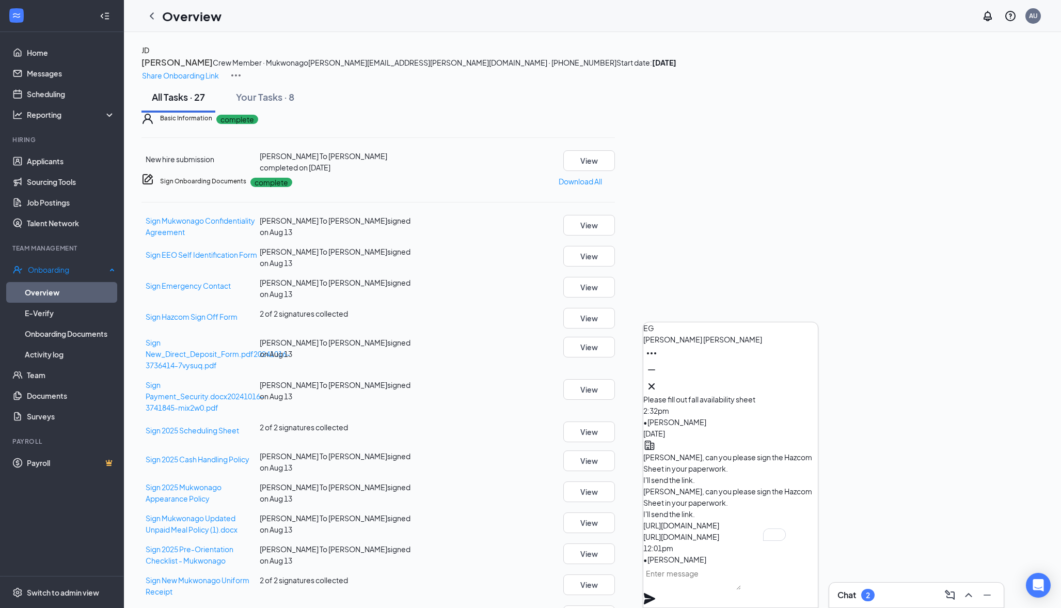
click at [40, 290] on link "Overview" at bounding box center [70, 292] width 90 height 21
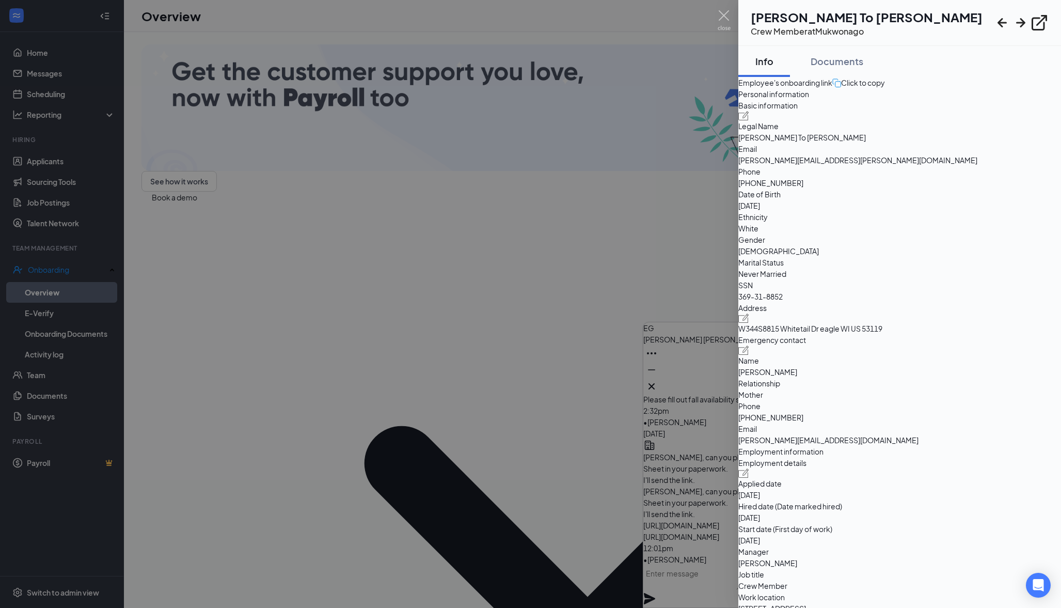
click at [749, 120] on img at bounding box center [743, 115] width 11 height 9
type input "[PHONE_NUMBER]"
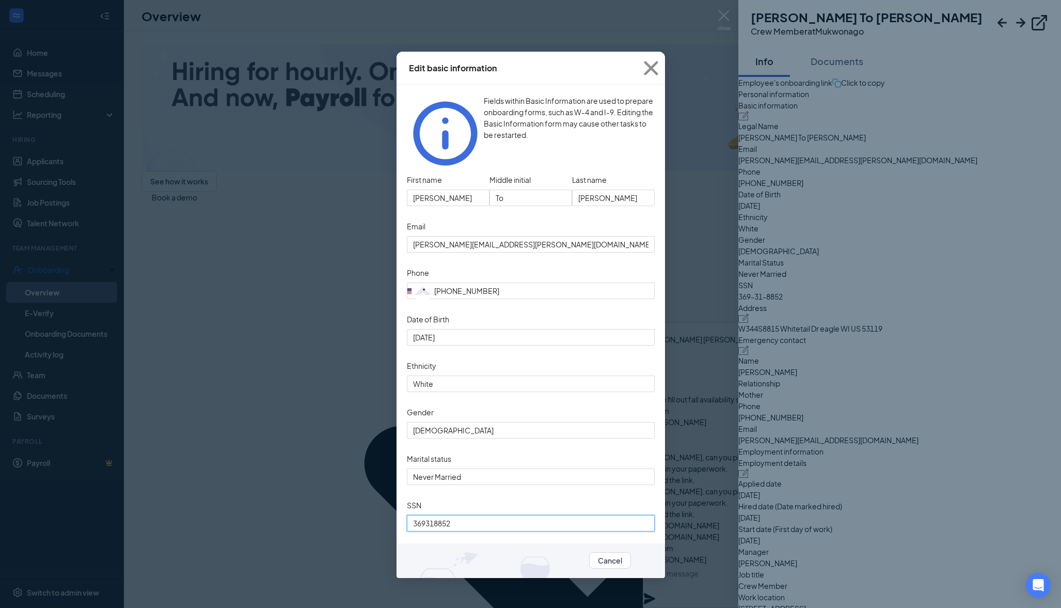
click at [428, 523] on input "369318852" at bounding box center [531, 523] width 248 height 17
type input "396318852"
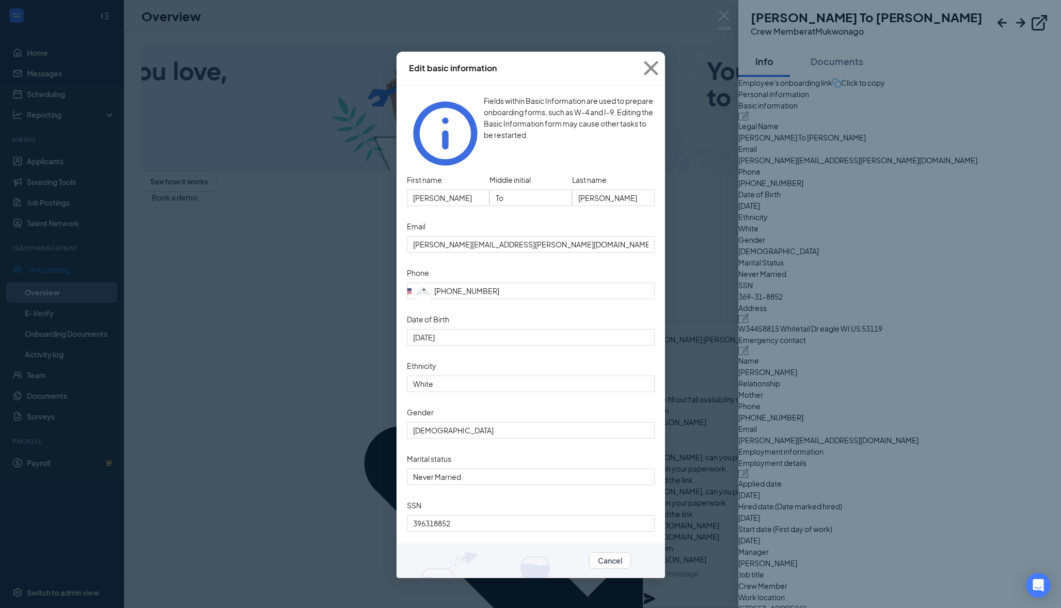
click at [633, 561] on button "Update" at bounding box center [644, 560] width 26 height 11
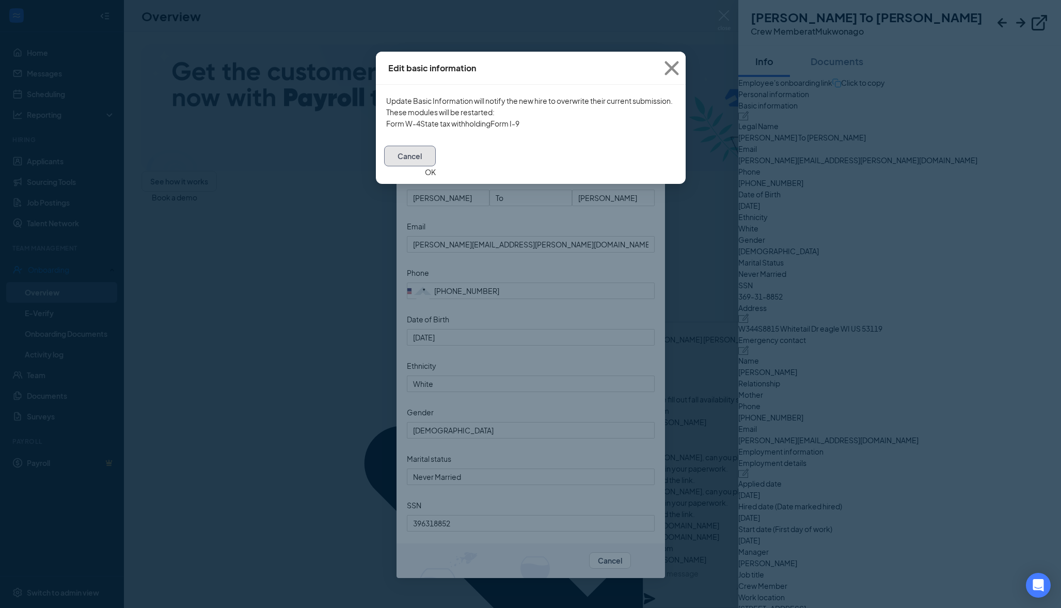
click at [436, 166] on button "Cancel" at bounding box center [410, 156] width 52 height 21
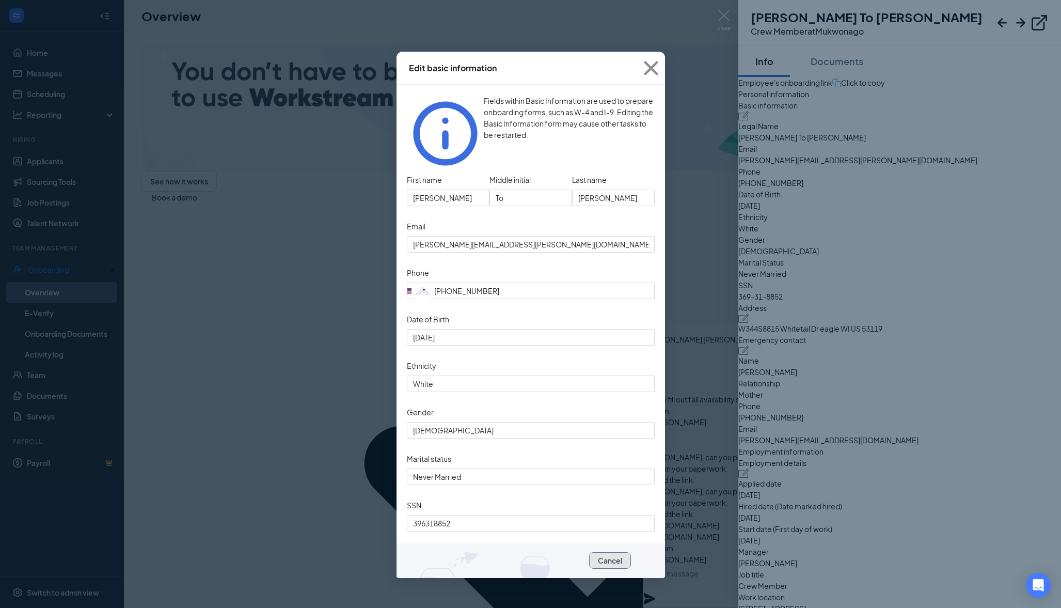
click at [589, 561] on button "Cancel" at bounding box center [610, 560] width 42 height 17
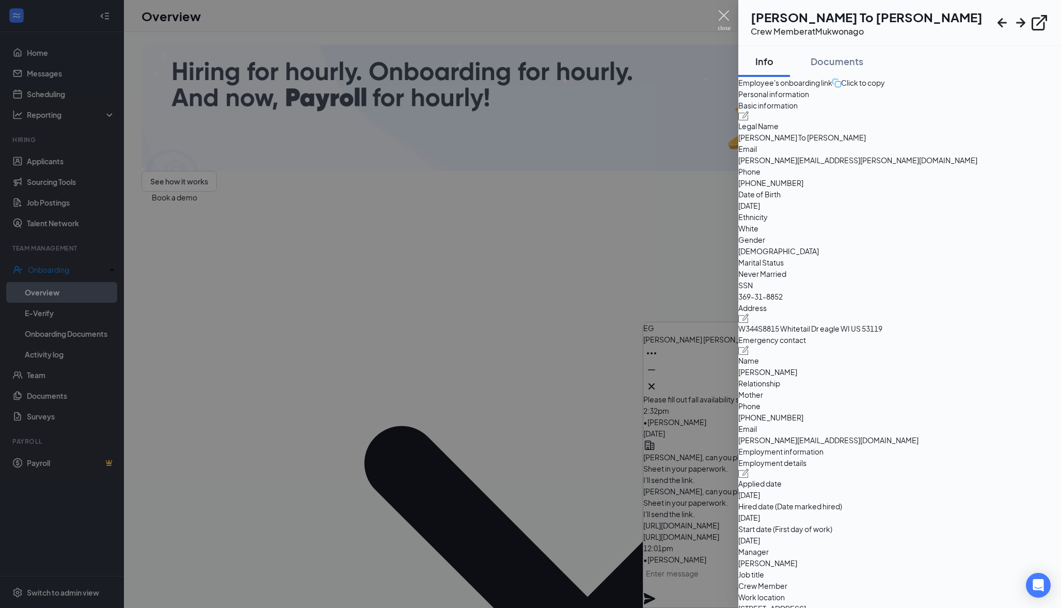
click at [718, 13] on img at bounding box center [724, 20] width 13 height 20
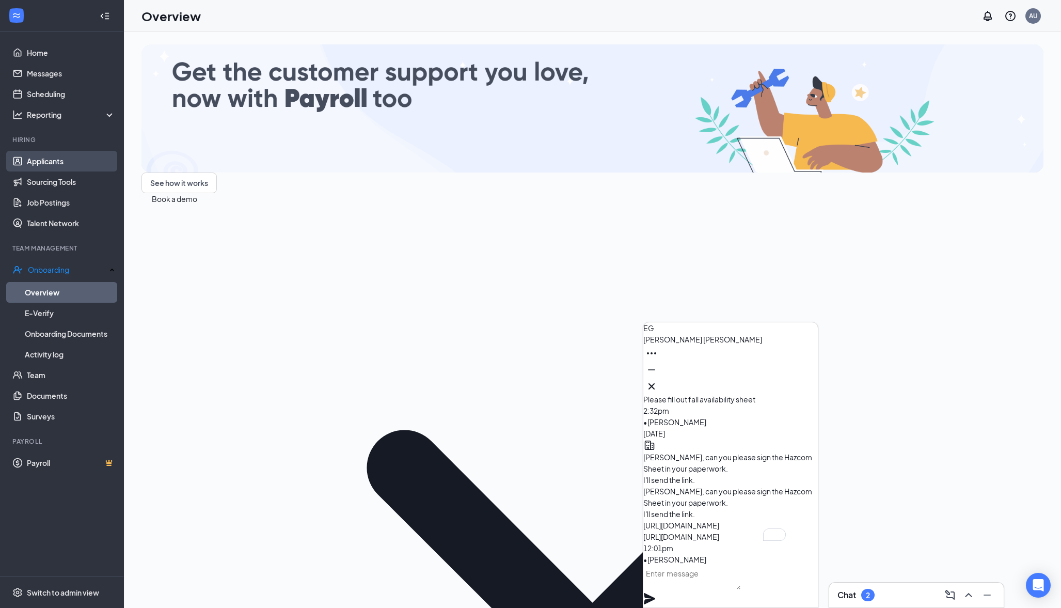
click at [36, 163] on link "Applicants" at bounding box center [71, 161] width 88 height 21
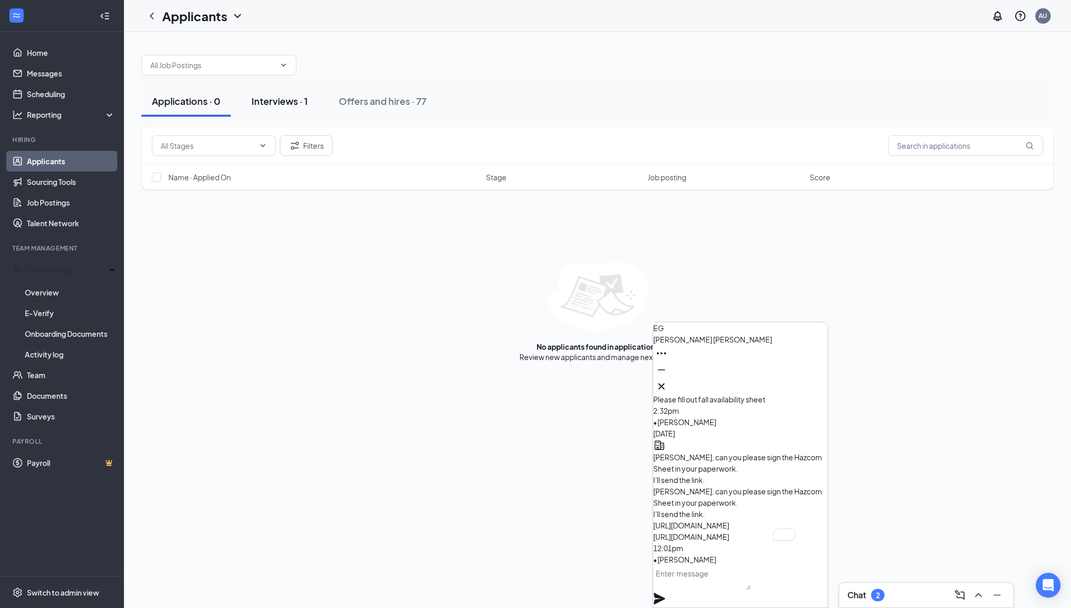
click at [275, 105] on div "Interviews · 1" at bounding box center [280, 101] width 56 height 13
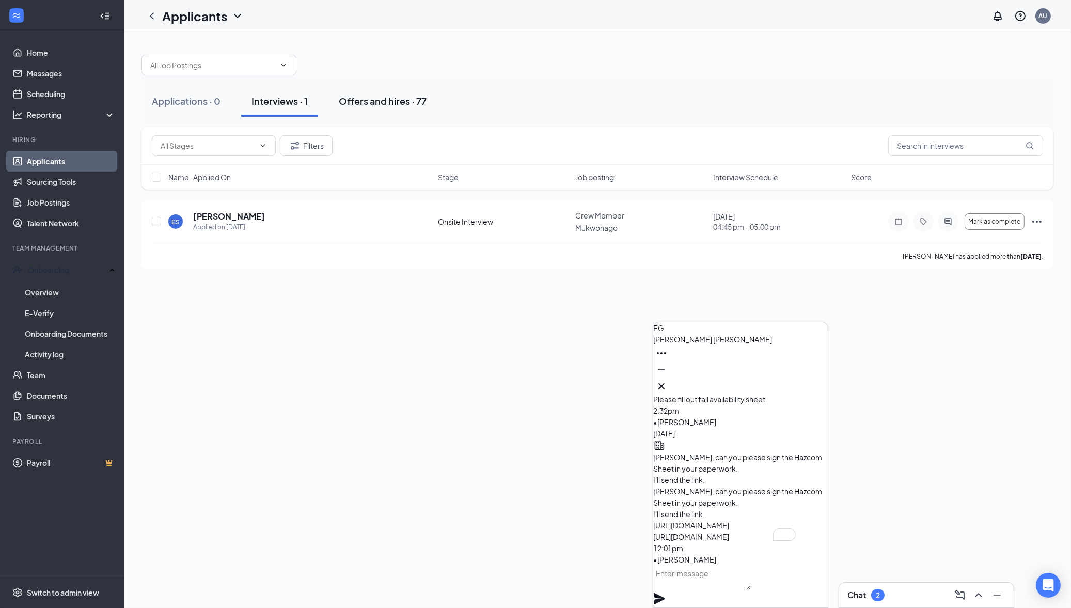
click at [353, 105] on div "Offers and hires · 77" at bounding box center [383, 101] width 88 height 13
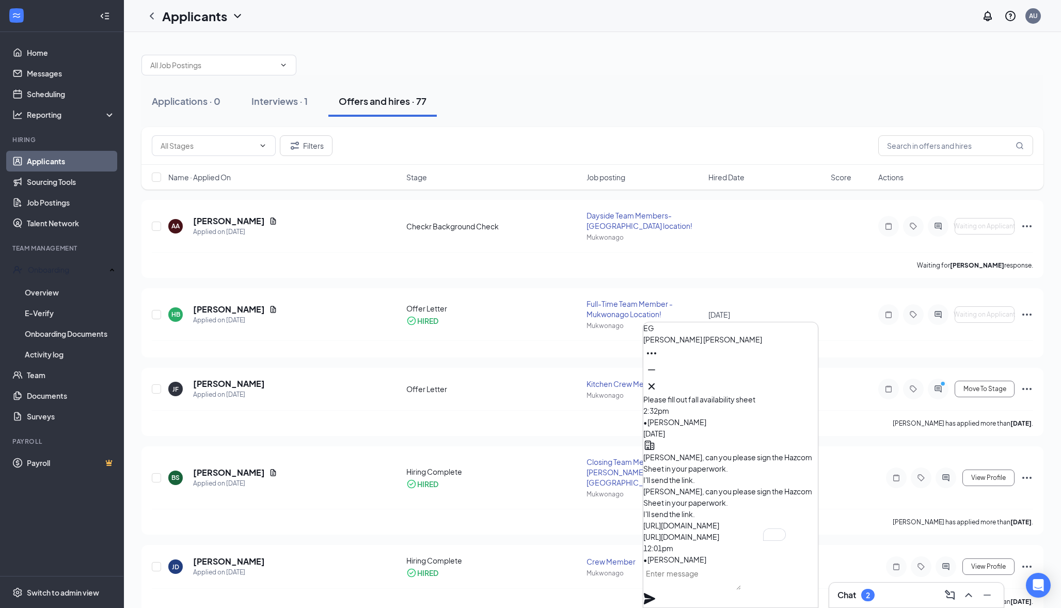
click at [406, 125] on div "Applications · 0 Interviews · 1 Offers and hires · 77" at bounding box center [593, 101] width 902 height 52
click at [43, 365] on link "Team" at bounding box center [71, 375] width 88 height 21
